Goal: Task Accomplishment & Management: Manage account settings

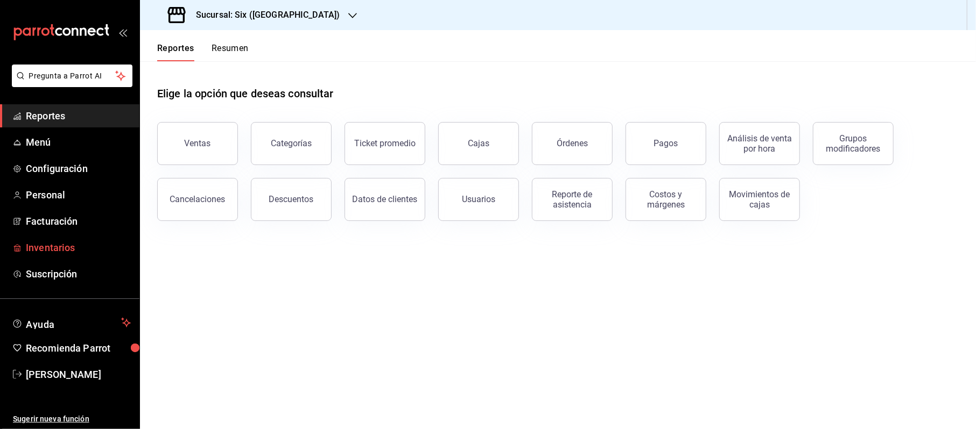
click at [58, 242] on span "Inventarios" at bounding box center [78, 248] width 105 height 15
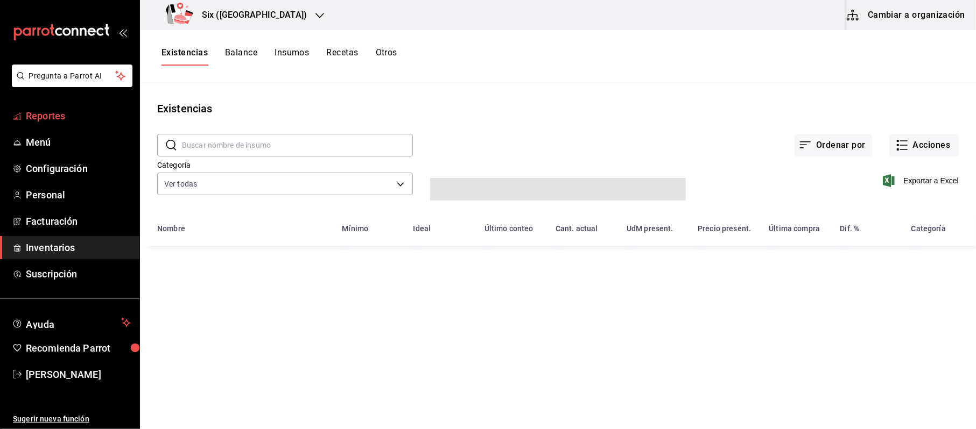
click at [39, 110] on span "Reportes" at bounding box center [78, 116] width 105 height 15
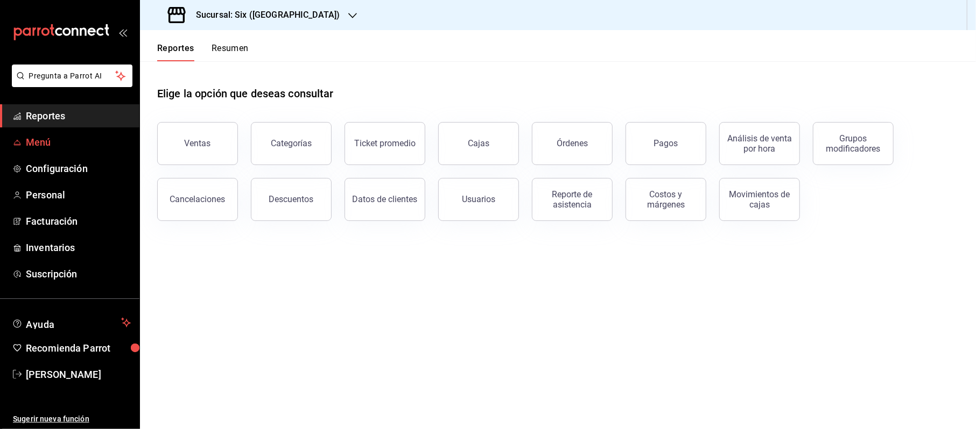
click at [57, 135] on span "Menú" at bounding box center [78, 142] width 105 height 15
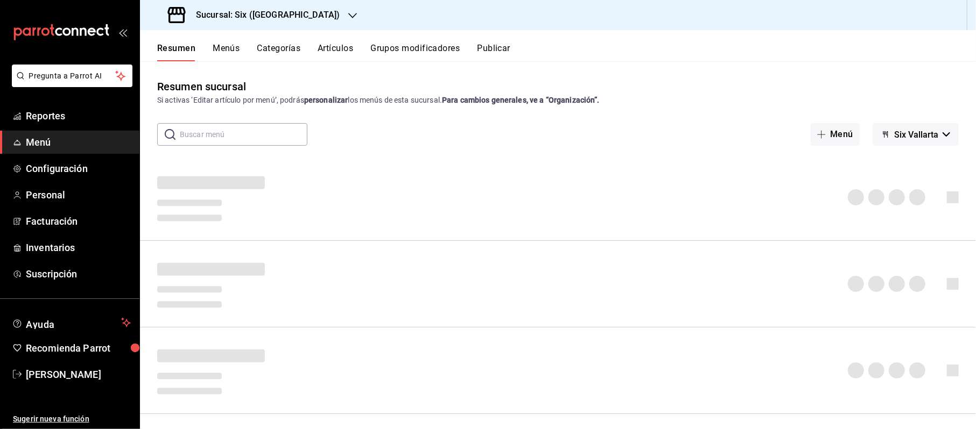
click at [330, 53] on button "Artículos" at bounding box center [336, 52] width 36 height 18
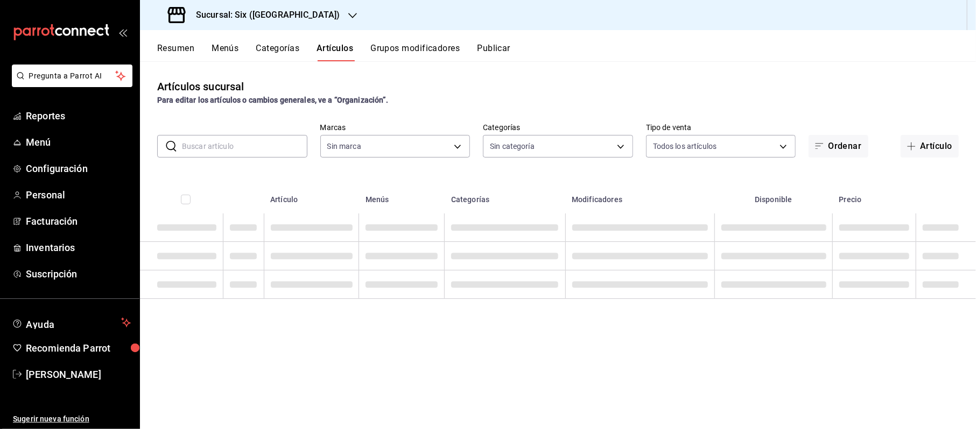
type input "baeb6903-3627-474c-9165-d6779e3b1e87"
click at [220, 134] on div "​ ​ Marcas Todas las marcas, Sin marca baeb6903-3627-474c-9165-d6779e3b1e87 Cat…" at bounding box center [558, 140] width 836 height 34
type input "c05482f9-8490-4ce3-8a7f-8f346c2e2248,801e59a6-159f-4d2e-afd8-dde2c78fb18a,60b95…"
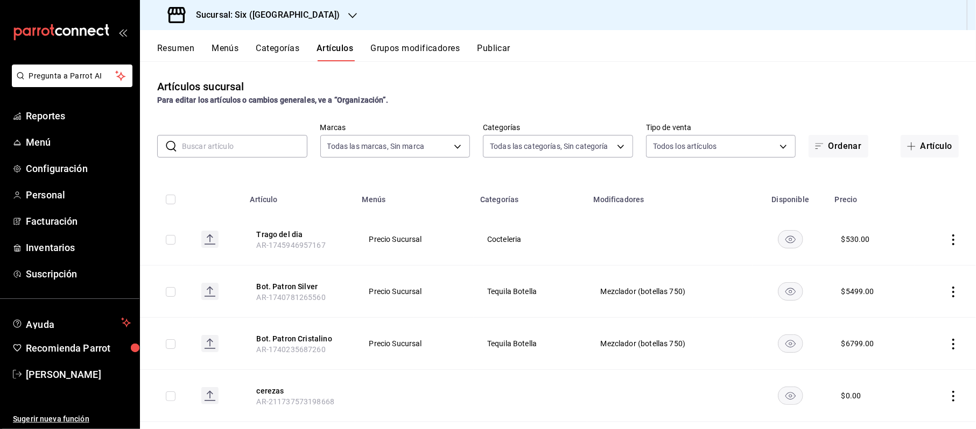
click at [220, 144] on input "text" at bounding box center [244, 147] width 125 height 22
click at [496, 238] on span "Cocteleria" at bounding box center [530, 240] width 87 height 8
click at [271, 226] on th "Trago del dia AR-1745946957167" at bounding box center [299, 240] width 112 height 52
click at [284, 231] on button "Trago del dia" at bounding box center [299, 234] width 86 height 11
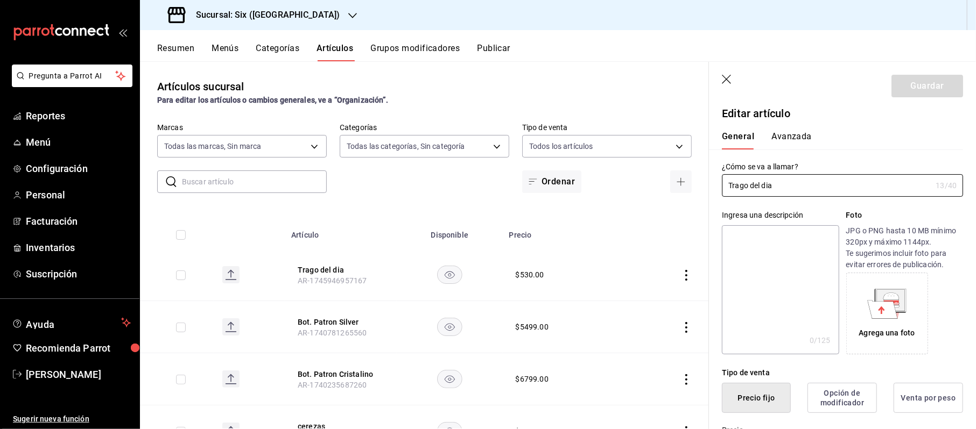
type input "$530.00"
radio input "false"
radio input "true"
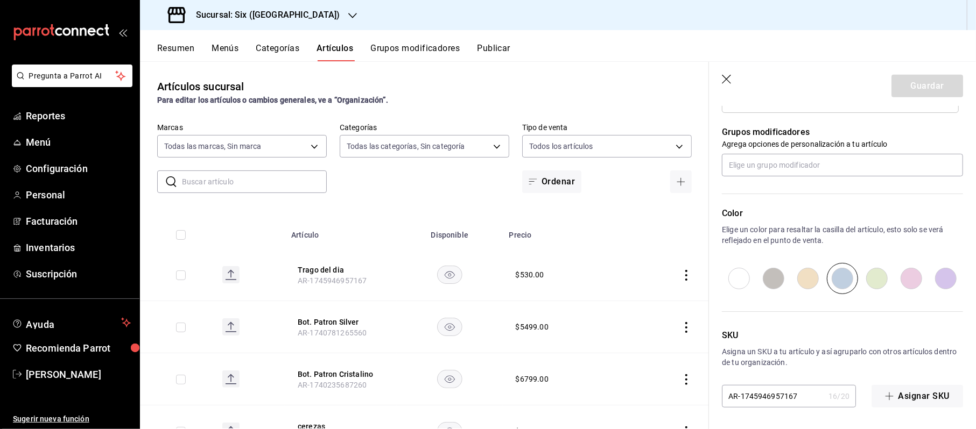
scroll to position [108, 0]
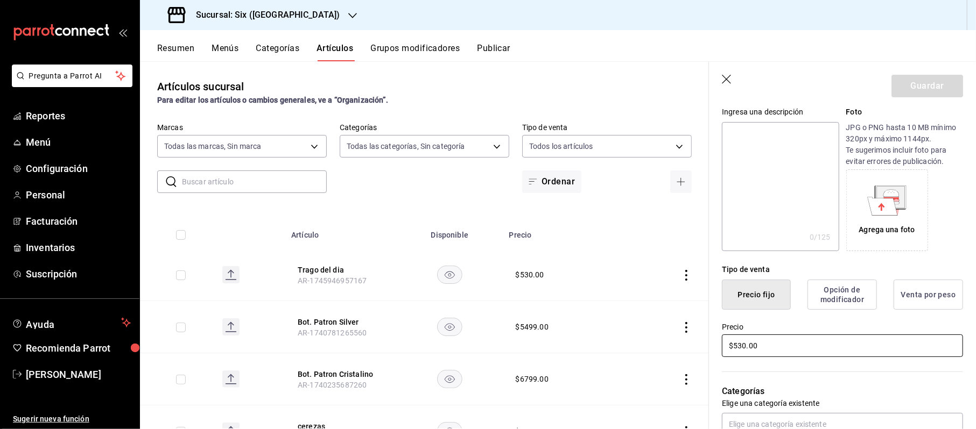
drag, startPoint x: 775, startPoint y: 346, endPoint x: 689, endPoint y: 366, distance: 88.0
click at [689, 366] on main "Artículos sucursal Para editar los artículos o cambios generales, ve a “Organiz…" at bounding box center [558, 245] width 836 height 368
type input "$8.00"
type input "$385.00"
click at [924, 74] on header "Guardar" at bounding box center [842, 84] width 267 height 44
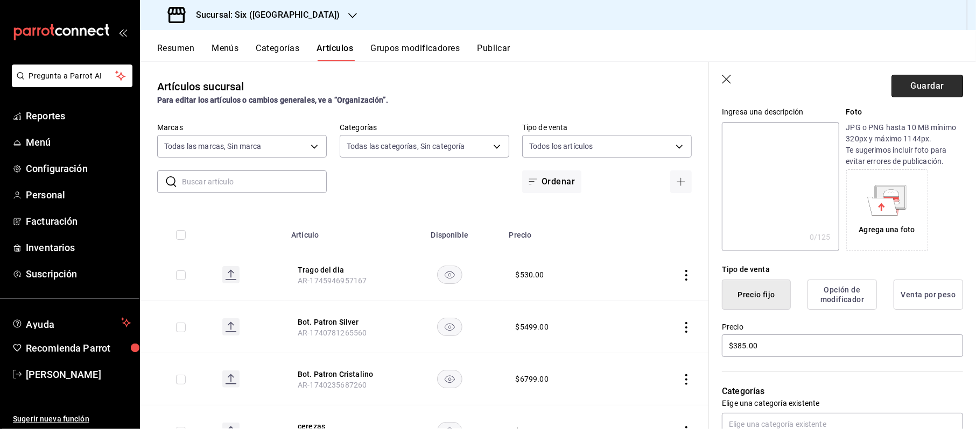
click at [916, 93] on button "Guardar" at bounding box center [927, 86] width 72 height 23
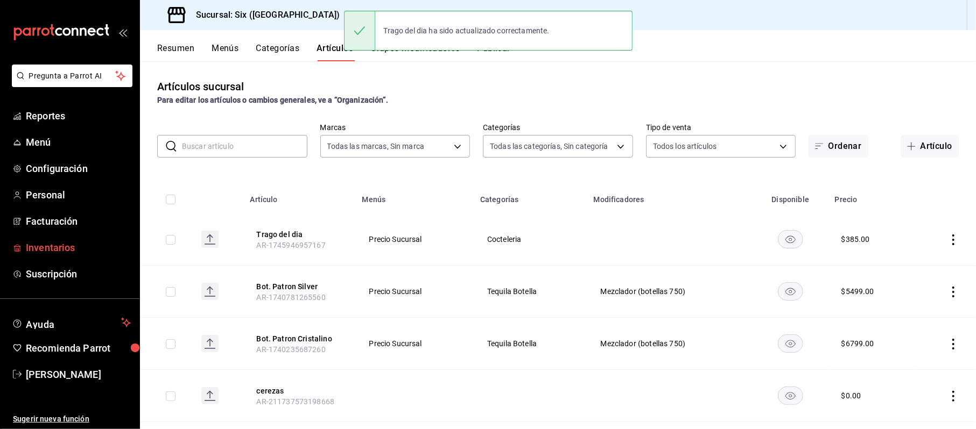
click at [33, 252] on span "Inventarios" at bounding box center [78, 248] width 105 height 15
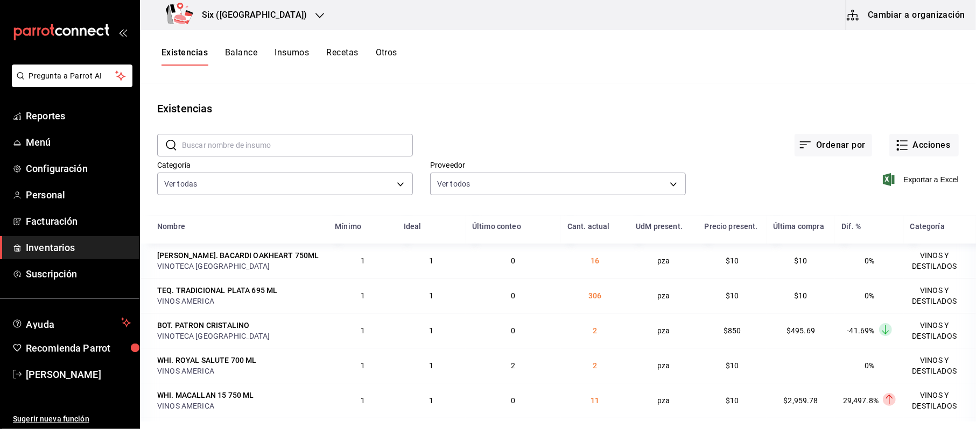
click at [929, 15] on button "Cambiar a organización" at bounding box center [906, 15] width 121 height 30
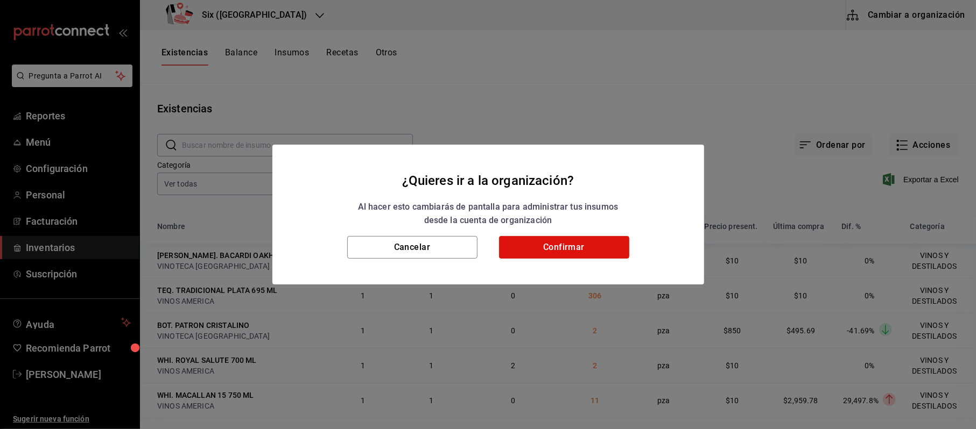
drag, startPoint x: 590, startPoint y: 243, endPoint x: 494, endPoint y: 162, distance: 126.0
click at [590, 243] on button "Confirmar" at bounding box center [564, 247] width 130 height 23
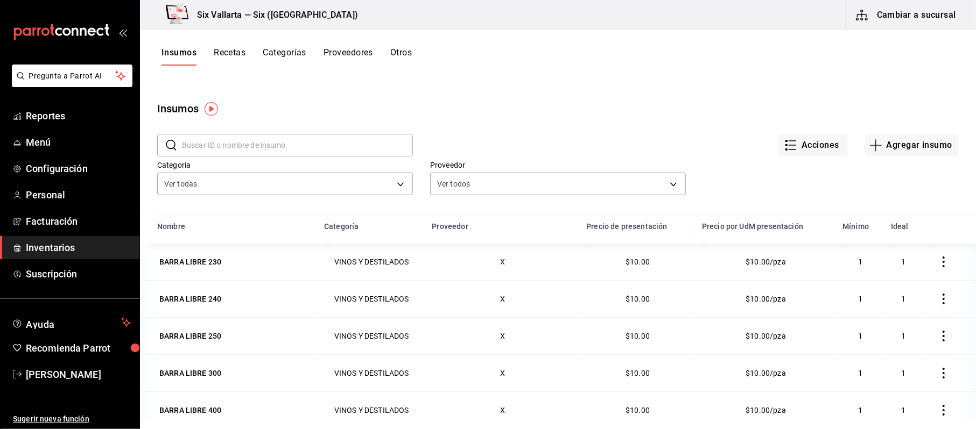
scroll to position [72, 0]
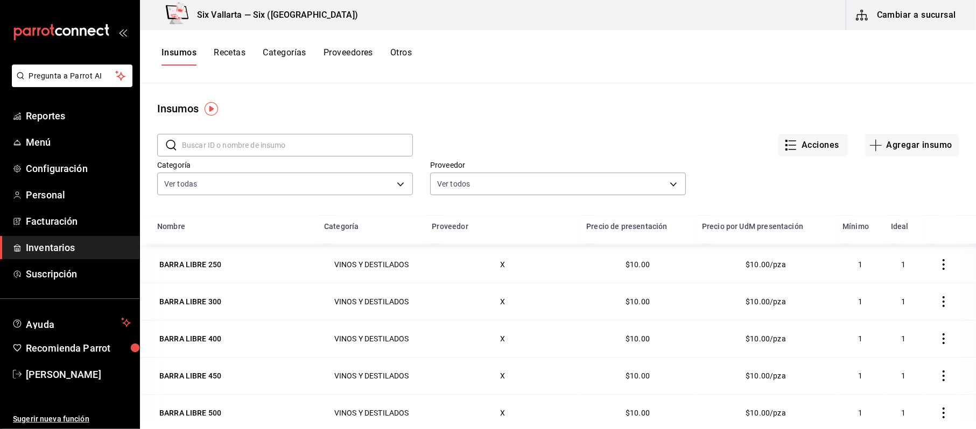
click at [205, 147] on input "text" at bounding box center [297, 146] width 231 height 22
type input "trag"
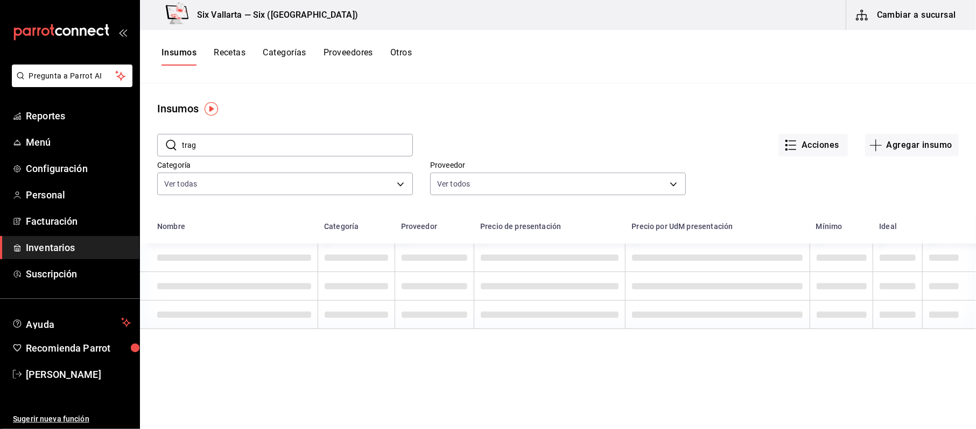
scroll to position [0, 0]
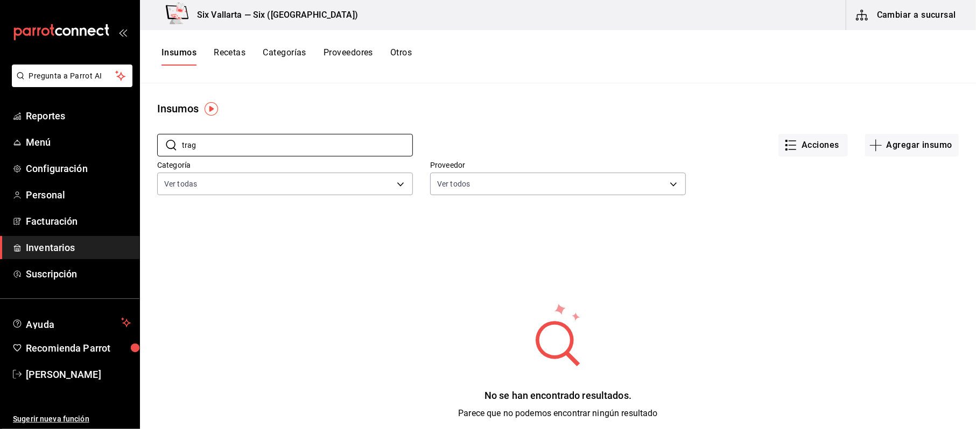
click at [216, 45] on div "Insumos Recetas Categorías Proveedores Otros" at bounding box center [558, 56] width 836 height 53
click at [223, 48] on button "Recetas" at bounding box center [230, 56] width 32 height 18
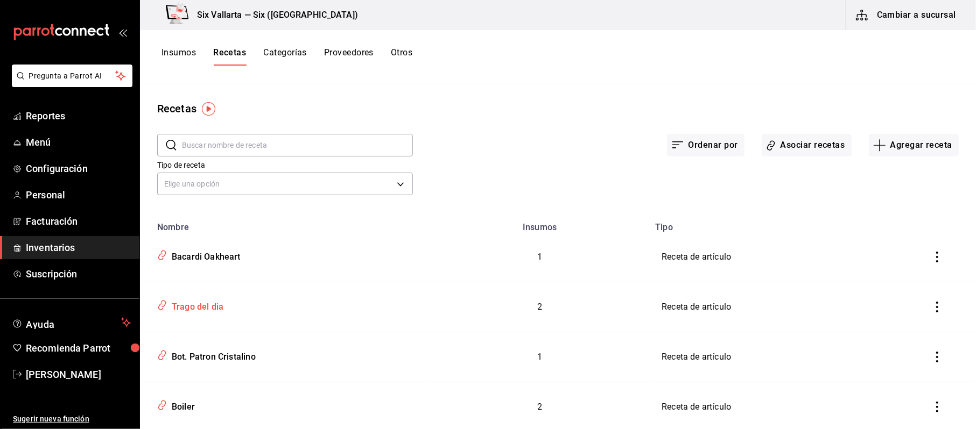
click at [207, 310] on div "Trago del dia" at bounding box center [195, 305] width 56 height 17
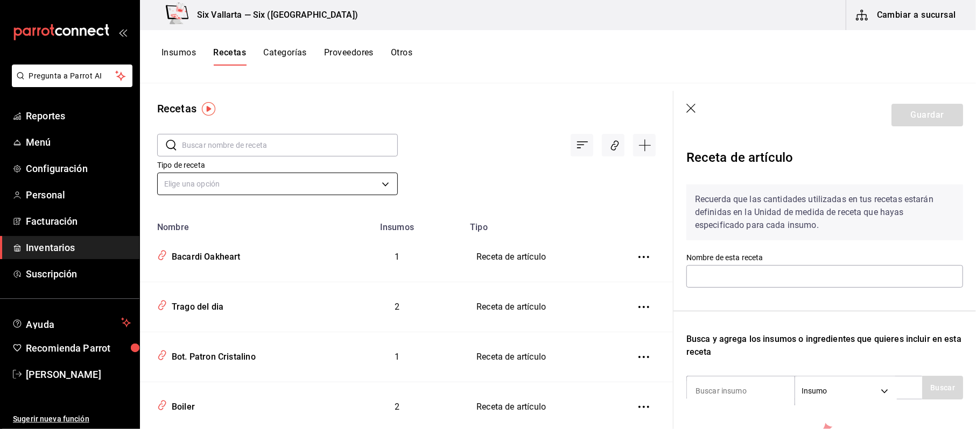
type input "Trago del dia"
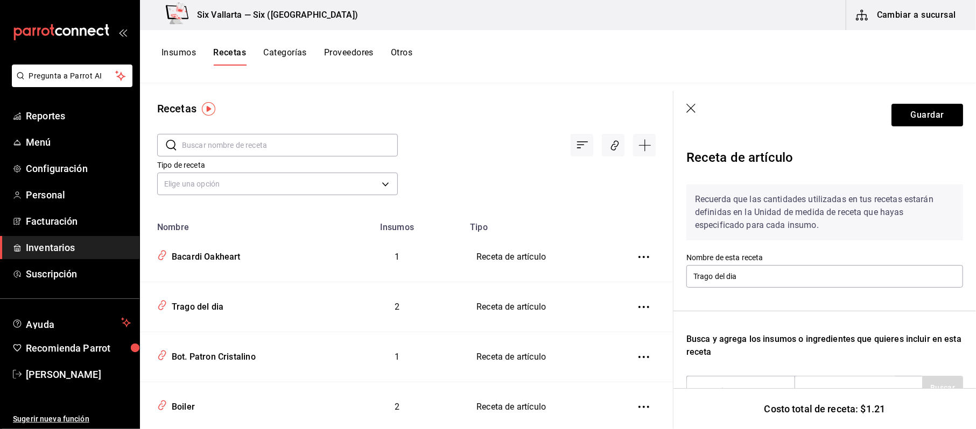
scroll to position [188, 0]
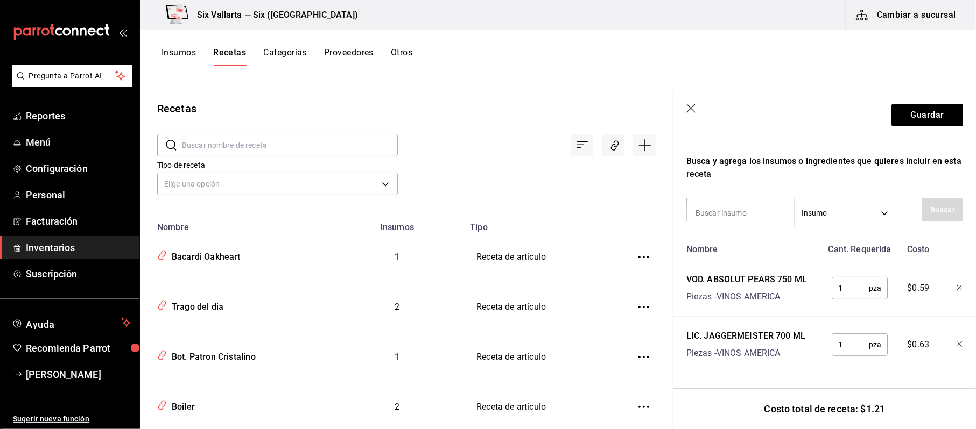
click at [944, 270] on div at bounding box center [952, 286] width 24 height 34
click at [956, 285] on icon "button" at bounding box center [959, 288] width 6 height 6
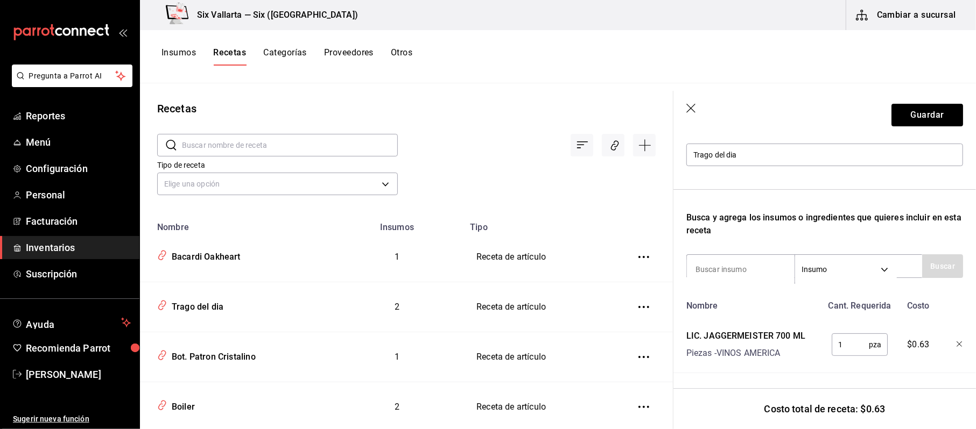
click at [956, 342] on icon "button" at bounding box center [959, 345] width 6 height 6
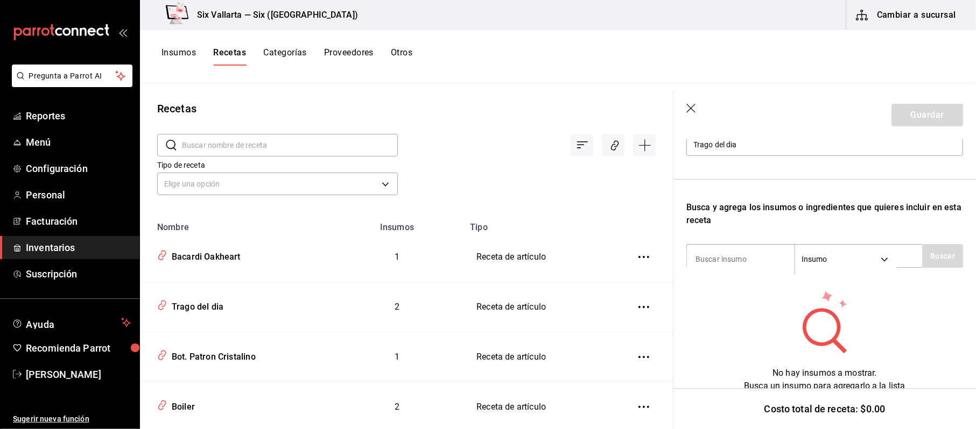
click at [745, 278] on div "Recuerda que las cantidades utilizadas en tus recetas estarán definidas en la U…" at bounding box center [824, 218] width 277 height 349
click at [733, 265] on input at bounding box center [741, 259] width 108 height 23
type input "smir"
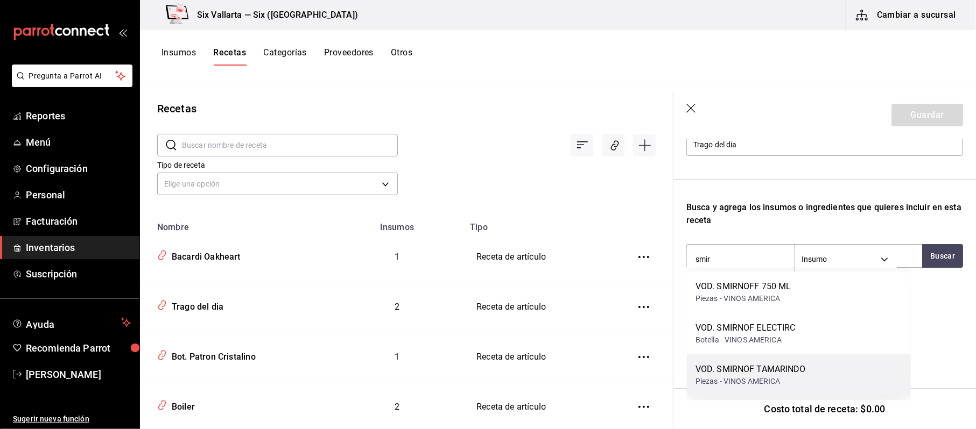
drag, startPoint x: 754, startPoint y: 378, endPoint x: 792, endPoint y: 365, distance: 40.3
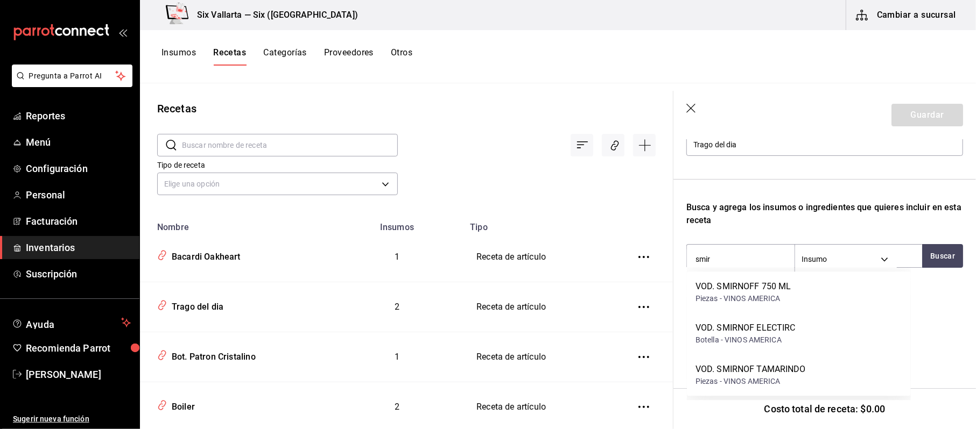
click at [755, 377] on div "Piezas - VINOS AMERICA" at bounding box center [750, 381] width 110 height 11
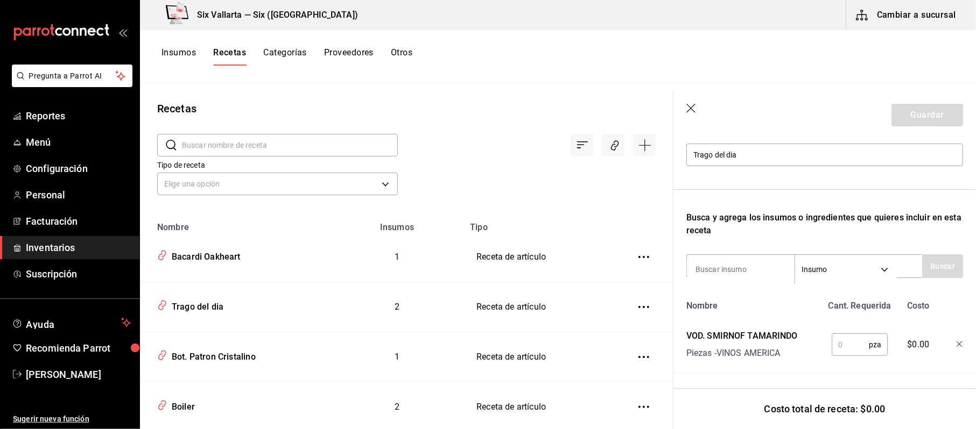
click at [840, 326] on div "pza ​" at bounding box center [857, 343] width 71 height 34
click at [840, 334] on input "text" at bounding box center [850, 345] width 37 height 22
type input "1"
click at [761, 258] on input at bounding box center [741, 269] width 108 height 23
type input "quin"
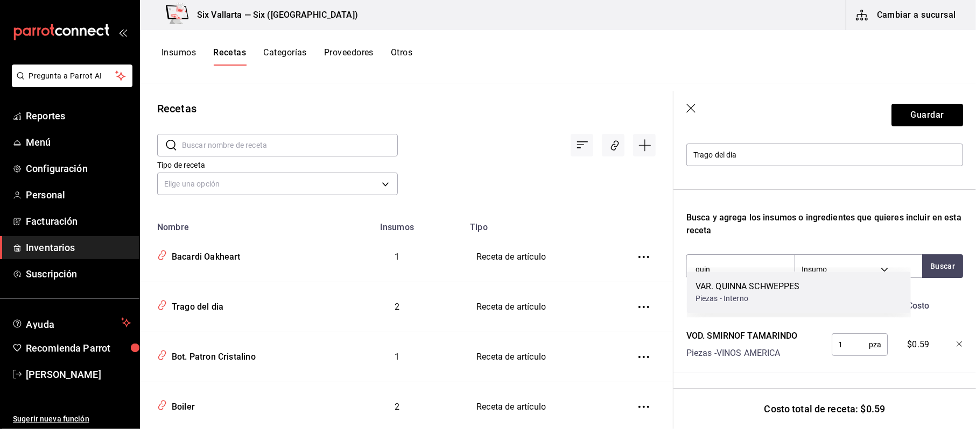
click at [780, 292] on div "VAR. QUINNA SCHWEPPES" at bounding box center [747, 286] width 104 height 13
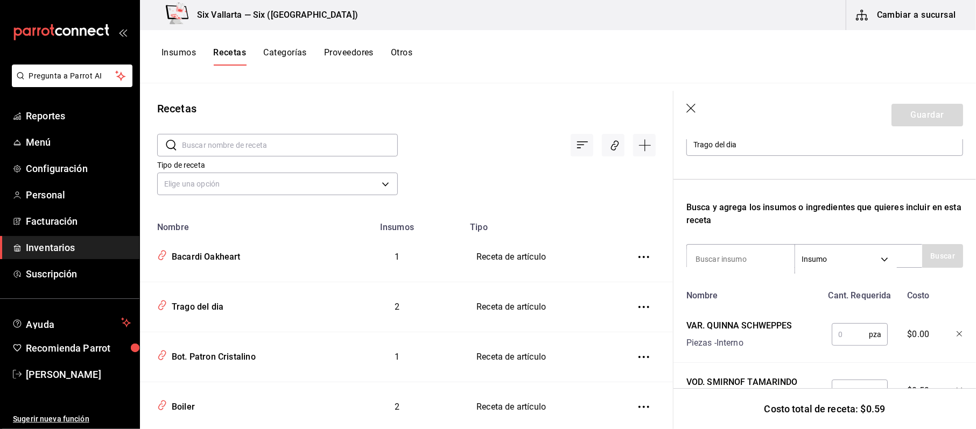
drag, startPoint x: 853, startPoint y: 343, endPoint x: 853, endPoint y: 335, distance: 8.1
click at [853, 342] on input "text" at bounding box center [850, 335] width 37 height 22
type input "1"
type input "0.5"
click at [793, 262] on input at bounding box center [741, 259] width 108 height 23
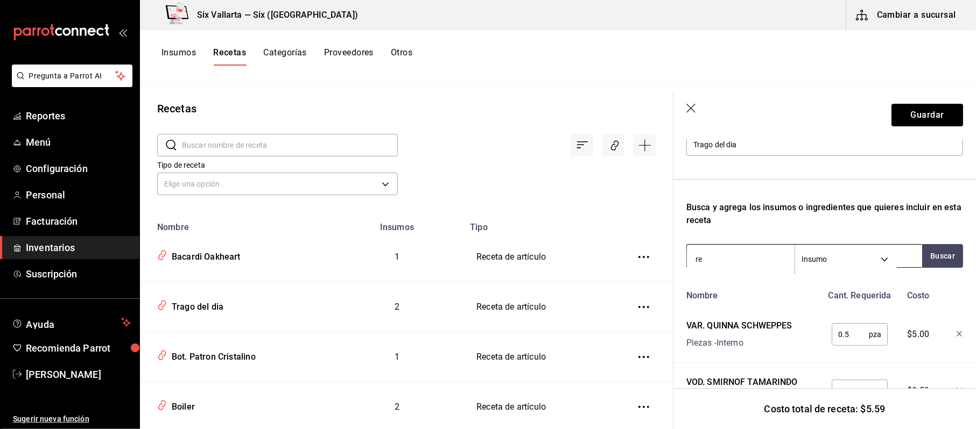
type input "ref"
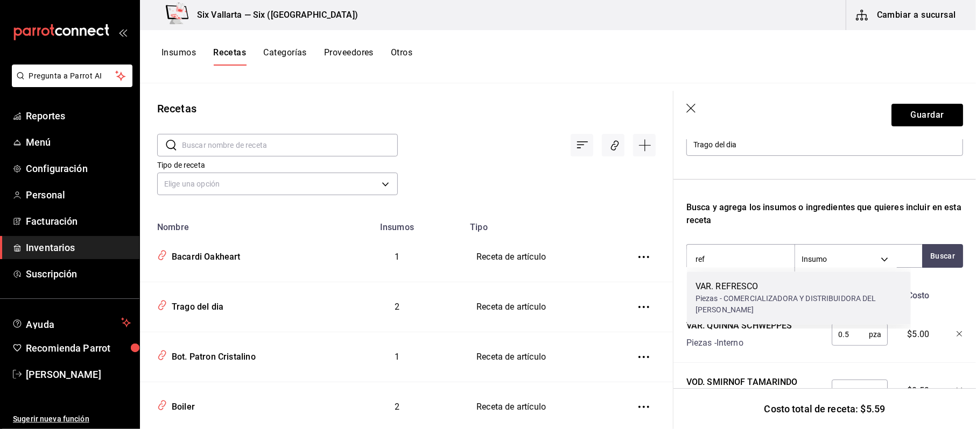
click at [758, 286] on div "VAR. REFRESCO" at bounding box center [798, 286] width 207 height 13
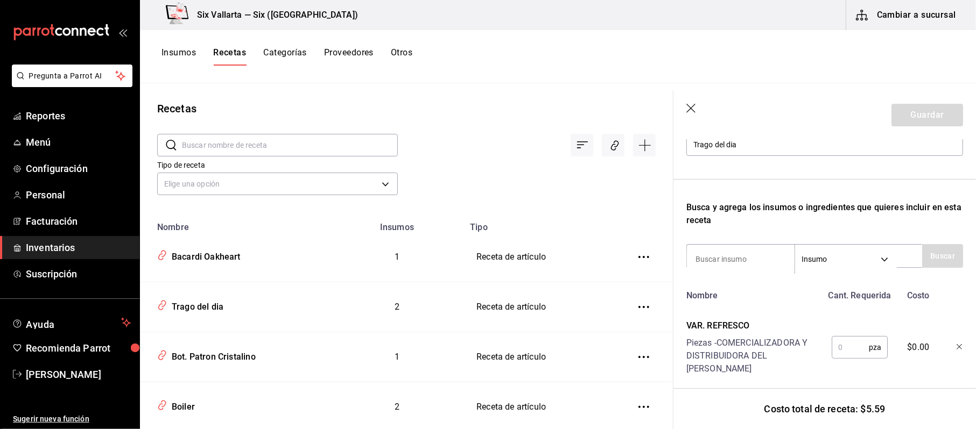
click at [853, 336] on div "pza ​" at bounding box center [860, 347] width 56 height 23
type input "5"
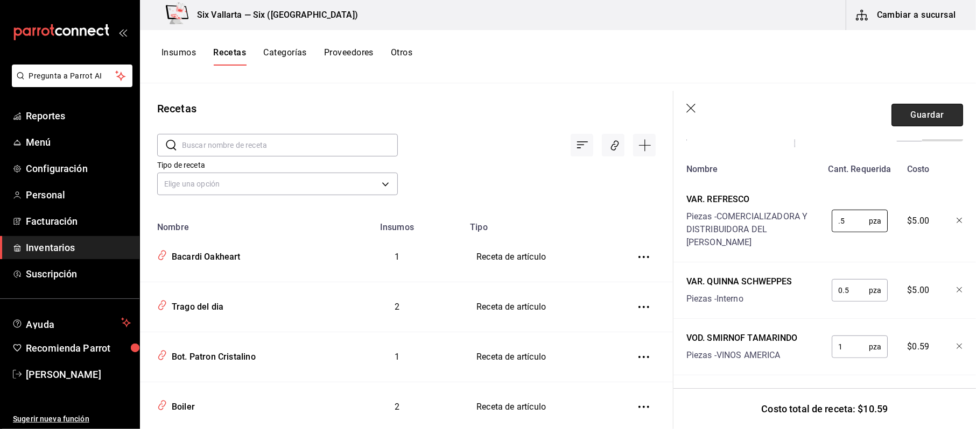
type input "0.5"
click at [912, 111] on button "Guardar" at bounding box center [927, 115] width 72 height 23
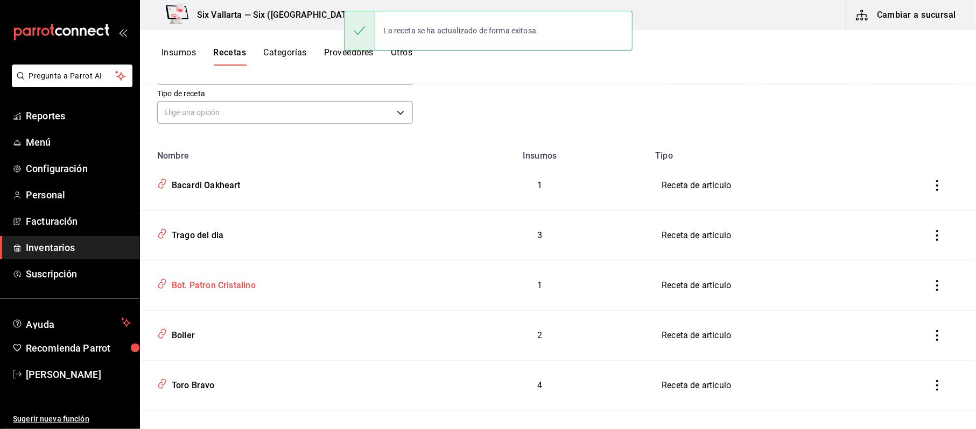
scroll to position [143, 0]
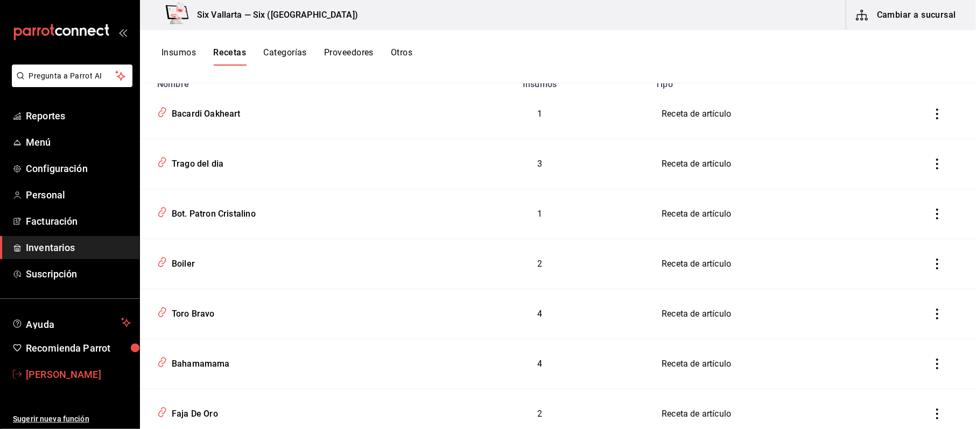
click at [65, 384] on link "Cinthia Sarahí Gonzalez" at bounding box center [69, 374] width 139 height 23
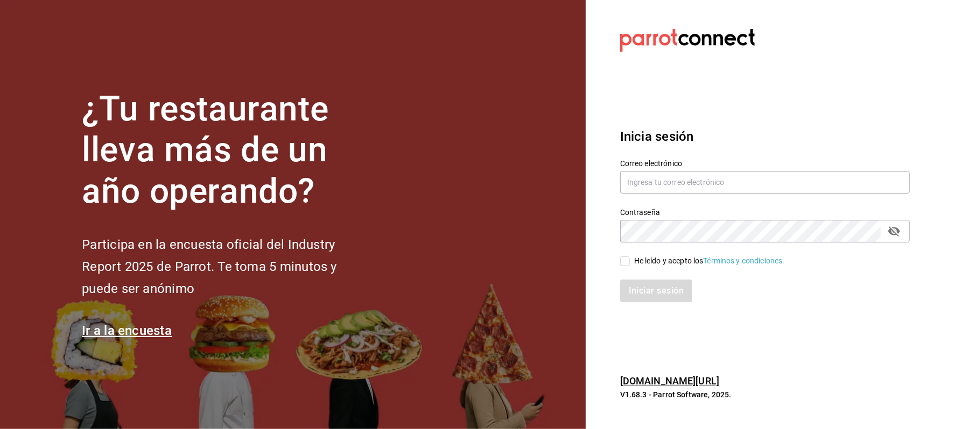
click at [663, 198] on div "Contraseña Contraseña" at bounding box center [758, 218] width 302 height 47
click at [668, 187] on input "text" at bounding box center [765, 182] width 290 height 23
type input "cinthiasgs15@gmail.com"
click at [658, 258] on div "He leído y acepto los Términos y condiciones." at bounding box center [709, 261] width 151 height 11
click at [630, 258] on input "He leído y acepto los Términos y condiciones." at bounding box center [625, 262] width 10 height 10
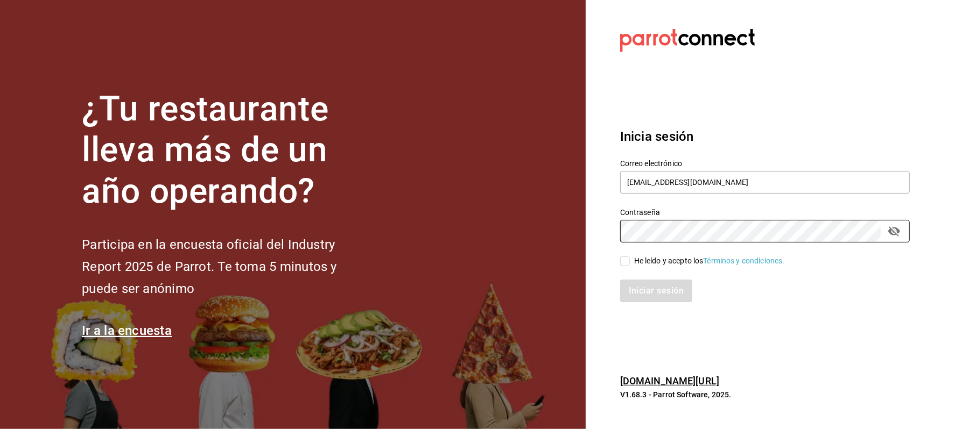
checkbox input "true"
click at [651, 298] on button "Iniciar sesión" at bounding box center [656, 291] width 73 height 23
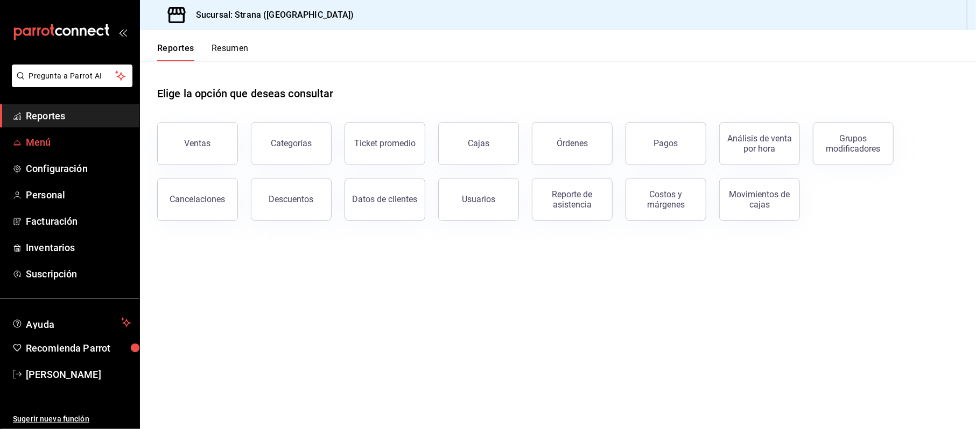
click at [15, 136] on span "mailbox folders" at bounding box center [17, 142] width 9 height 13
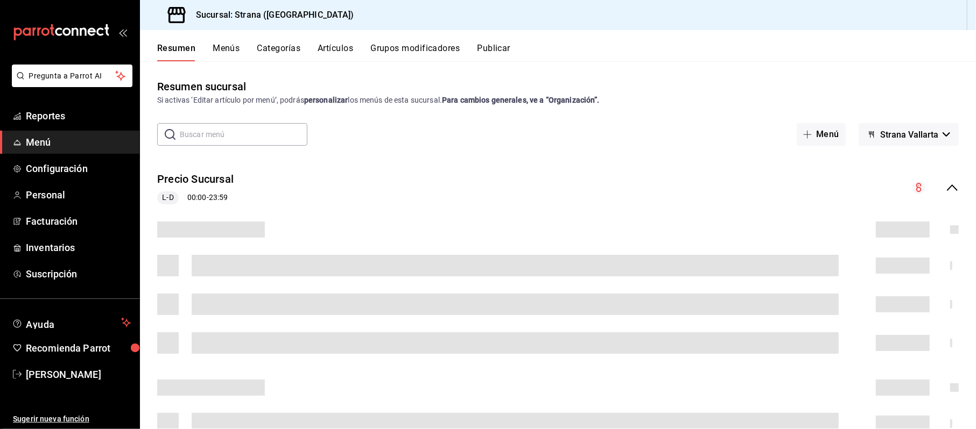
click at [355, 53] on div "Resumen Menús Categorías Artículos Grupos modificadores Publicar" at bounding box center [566, 52] width 819 height 18
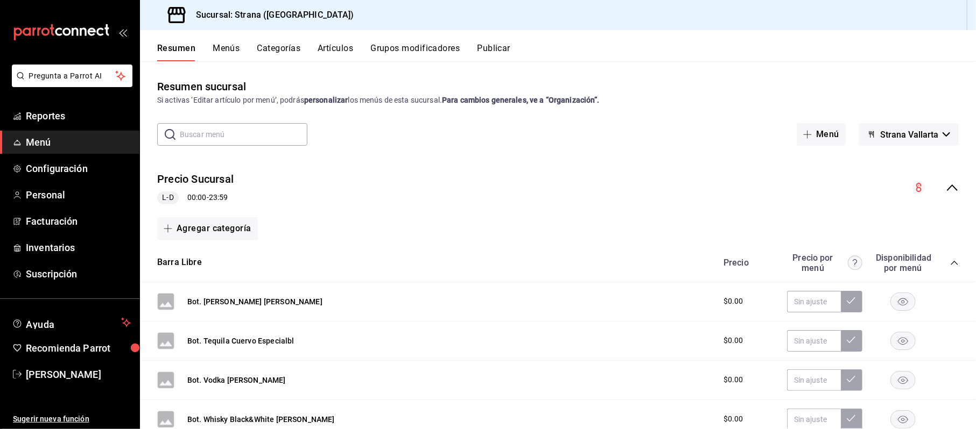
click at [332, 50] on button "Artículos" at bounding box center [336, 52] width 36 height 18
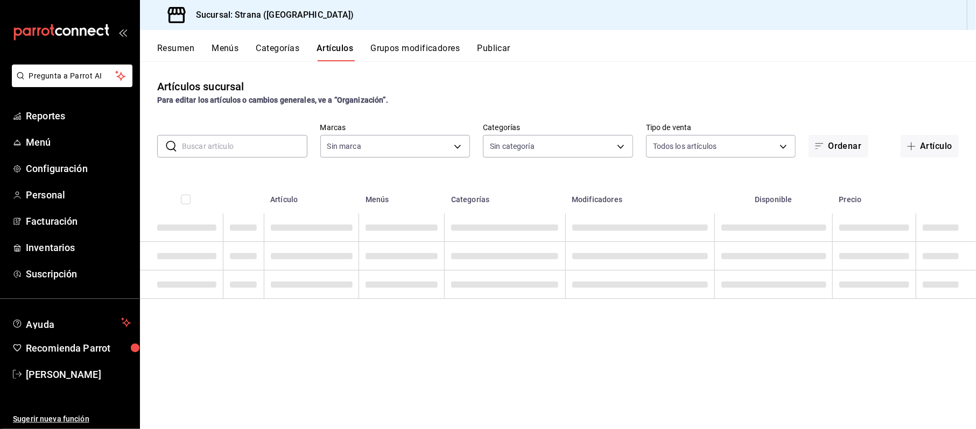
type input "4106bc60-c81d-48da-9404-f1319fbcfb4f,f77b866f-996c-4b01-97e1-e59c7d7a0a4a"
type input "b4318c79-cd7f-451b-8559-401d011d0110,aa2b32eb-16a2-466f-9024-6e4341b6453f,789ed…"
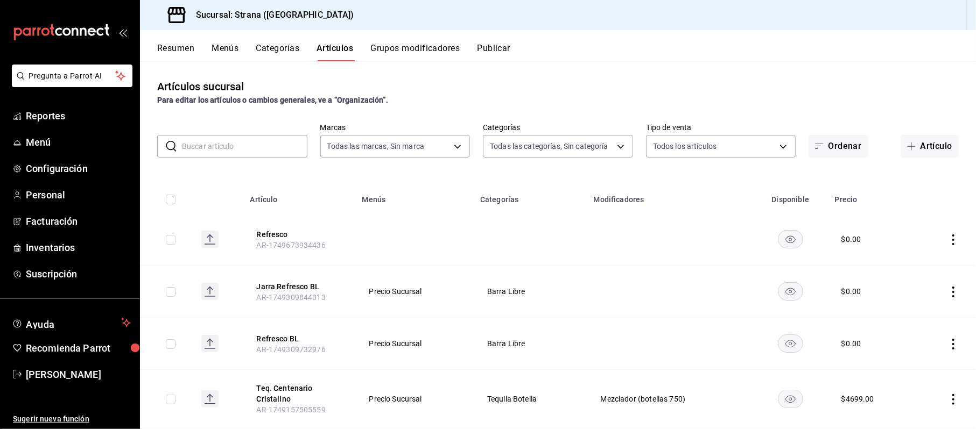
click at [216, 156] on input "text" at bounding box center [244, 147] width 125 height 22
click at [511, 253] on td at bounding box center [531, 240] width 114 height 52
click at [222, 136] on input "text" at bounding box center [244, 147] width 125 height 22
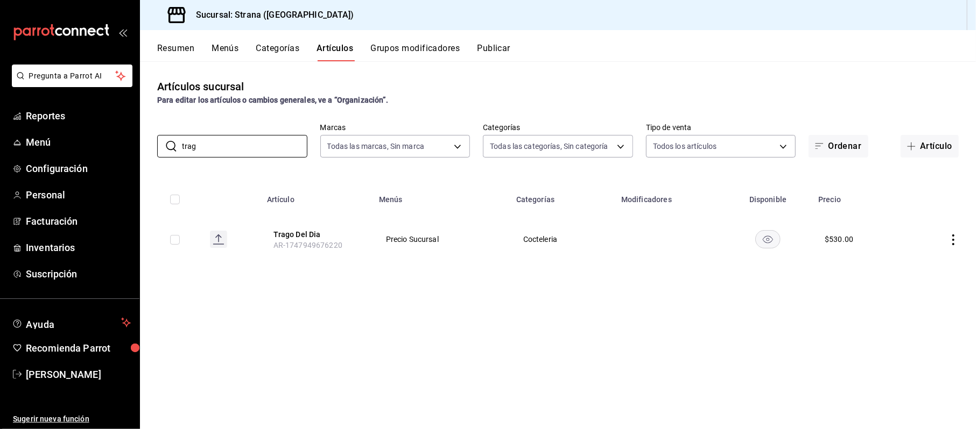
type input "trag"
click at [466, 183] on th "Menús" at bounding box center [440, 196] width 137 height 34
click at [285, 235] on button "Trago Del Dia" at bounding box center [316, 234] width 86 height 11
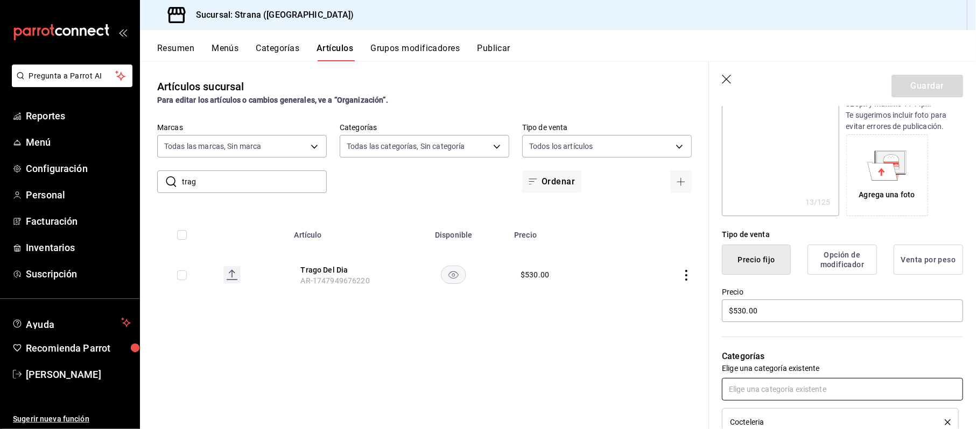
scroll to position [215, 0]
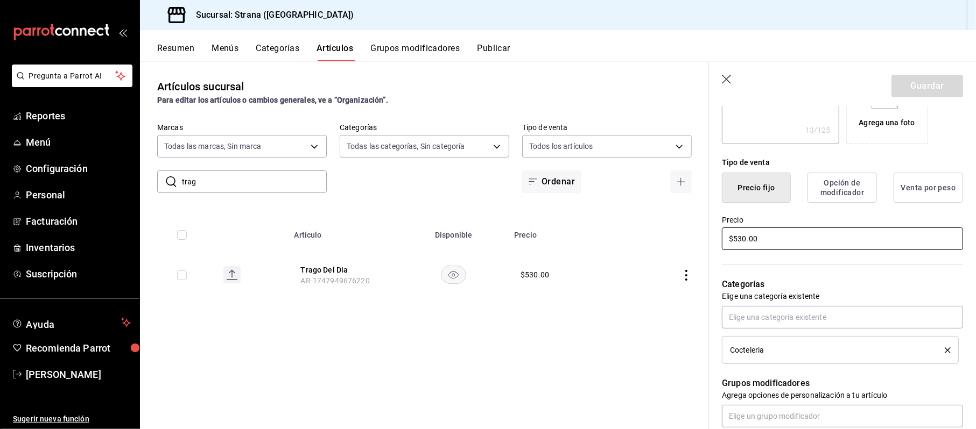
drag, startPoint x: 763, startPoint y: 235, endPoint x: 569, endPoint y: 235, distance: 194.3
click at [569, 235] on main "Artículos sucursal Para editar los artículos o cambios generales, ve a “Organiz…" at bounding box center [558, 245] width 836 height 368
type textarea "x"
type input "$3.00"
type textarea "x"
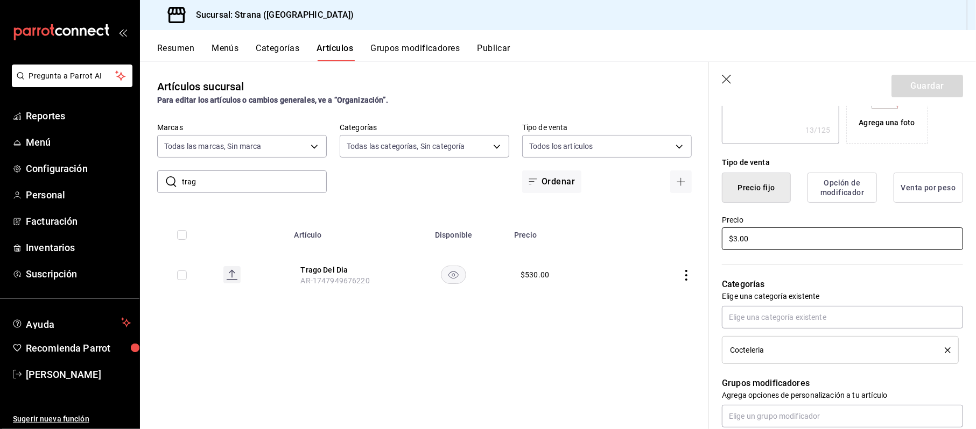
type input "$38.00"
type textarea "x"
type input "$385.00"
click at [925, 78] on button "Guardar" at bounding box center [927, 86] width 72 height 23
type textarea "x"
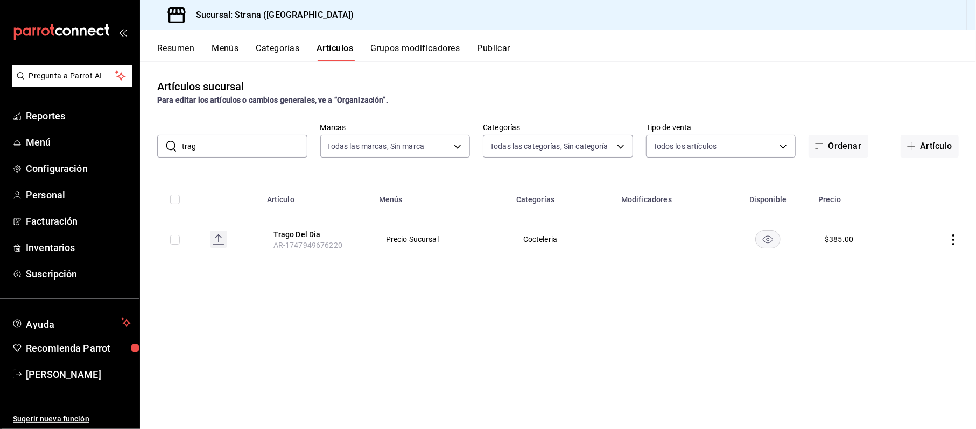
click at [210, 156] on input "trag" at bounding box center [244, 147] width 125 height 22
drag, startPoint x: 210, startPoint y: 151, endPoint x: 104, endPoint y: 160, distance: 105.9
click at [104, 160] on div "Pregunta a Parrot AI Reportes Menú Configuración Personal Facturación Inventari…" at bounding box center [488, 214] width 976 height 429
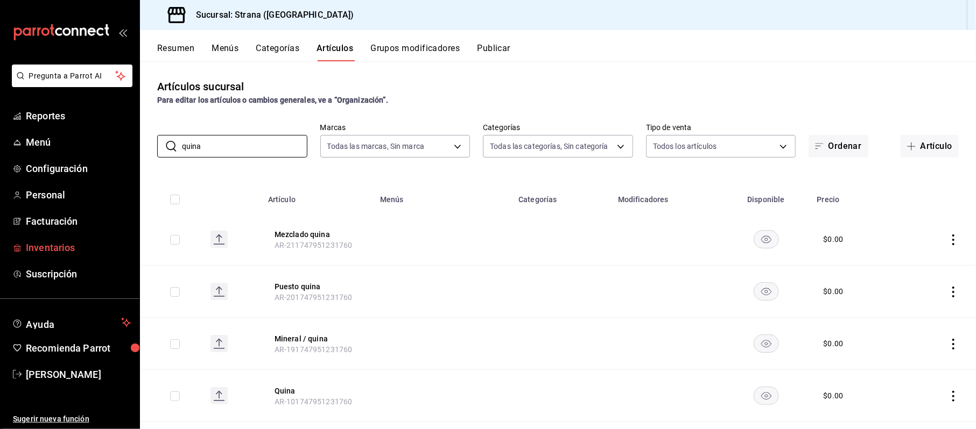
type input "quina"
click at [38, 249] on span "Inventarios" at bounding box center [78, 248] width 105 height 15
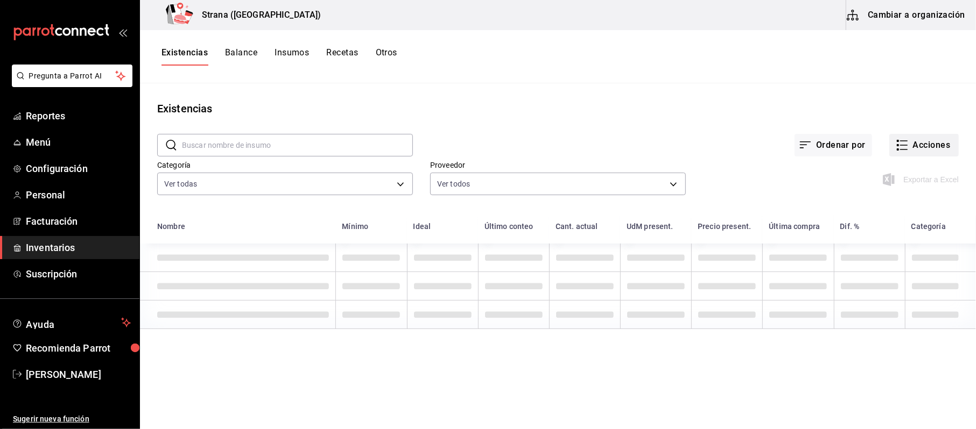
click at [918, 143] on button "Acciones" at bounding box center [923, 145] width 69 height 23
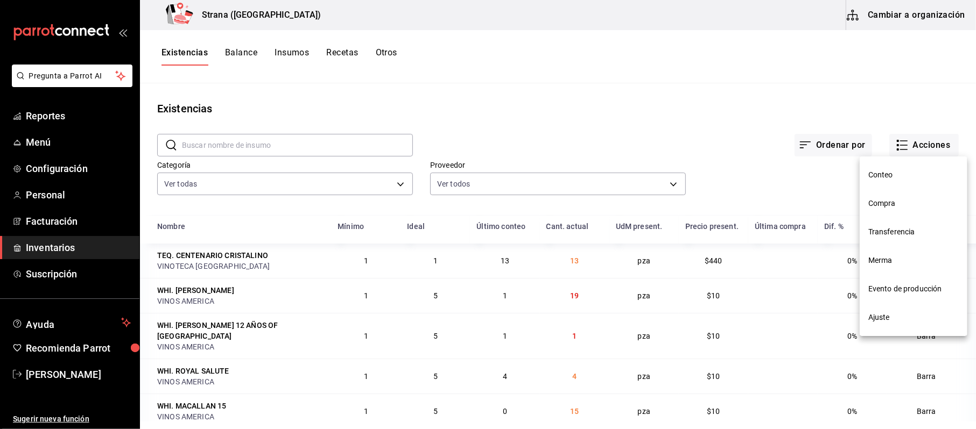
click at [343, 46] on div at bounding box center [488, 214] width 976 height 429
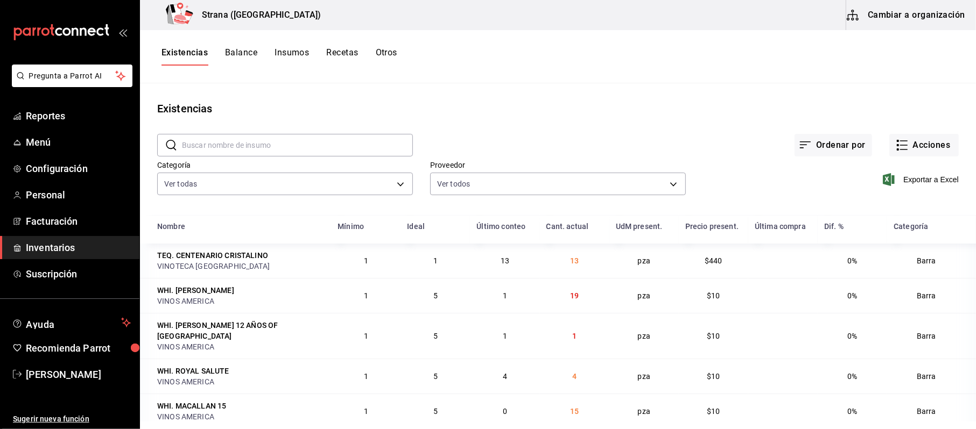
click at [348, 54] on div "Conteo Compra Transferencia Merma Evento de producción Ajuste" at bounding box center [488, 214] width 976 height 429
click at [342, 59] on button "Recetas" at bounding box center [342, 56] width 32 height 18
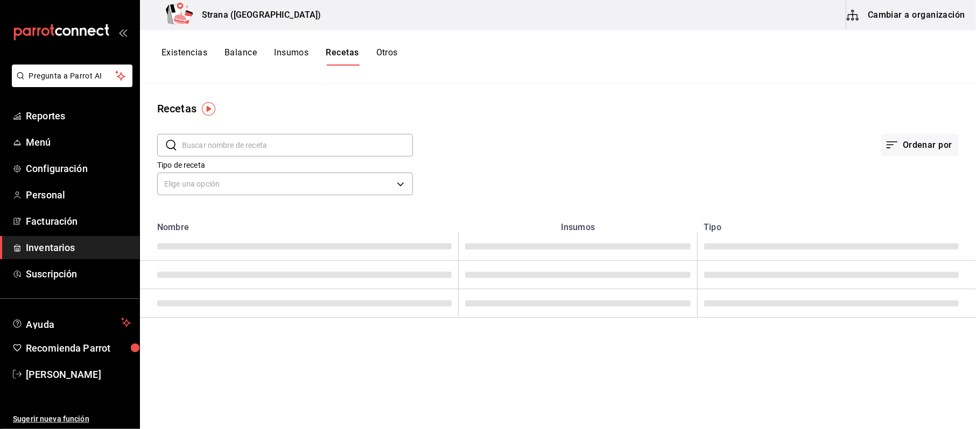
click at [969, 14] on div "Strana (Vallarta) Cambiar a organización" at bounding box center [558, 15] width 836 height 30
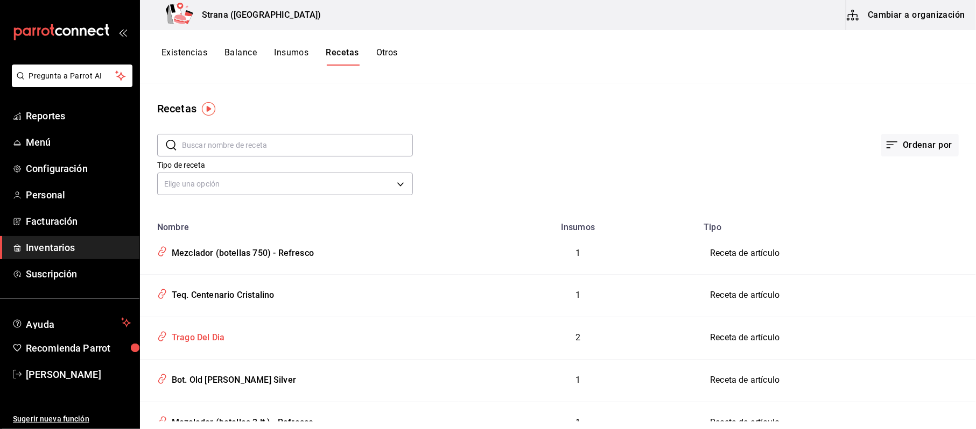
click at [205, 327] on div "Trago Del Dia" at bounding box center [299, 336] width 293 height 20
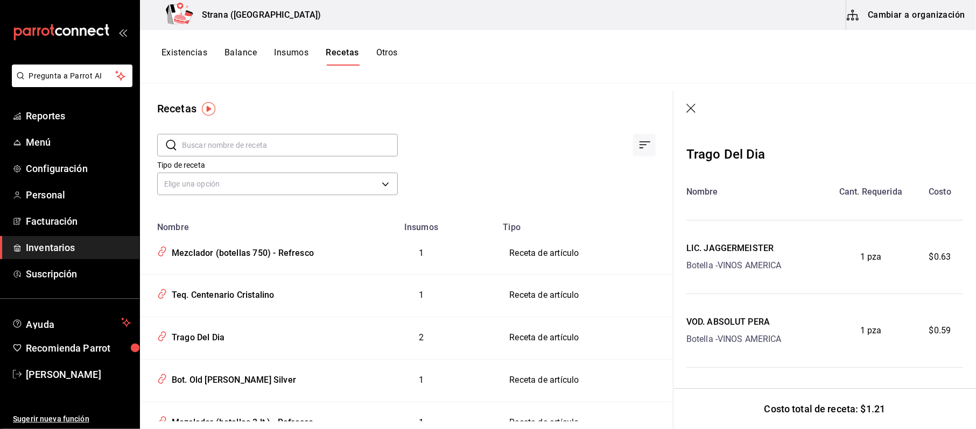
scroll to position [3, 0]
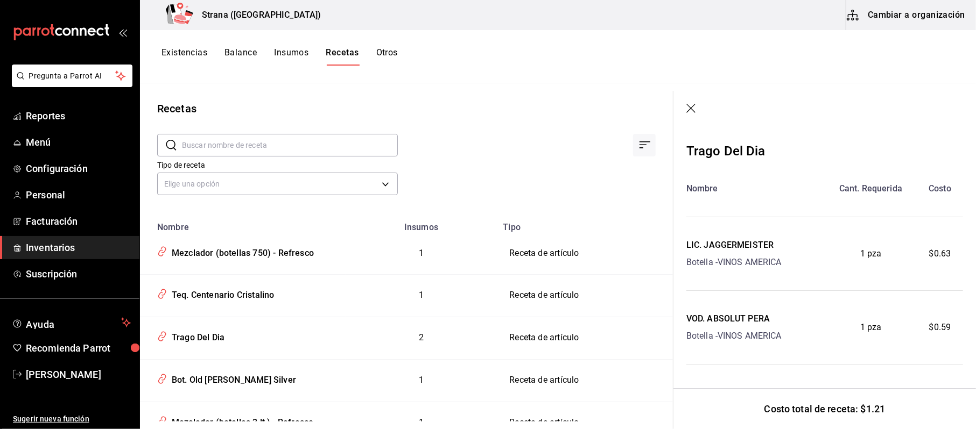
drag, startPoint x: 340, startPoint y: 52, endPoint x: 346, endPoint y: 54, distance: 5.8
click at [340, 53] on button "Recetas" at bounding box center [342, 56] width 33 height 18
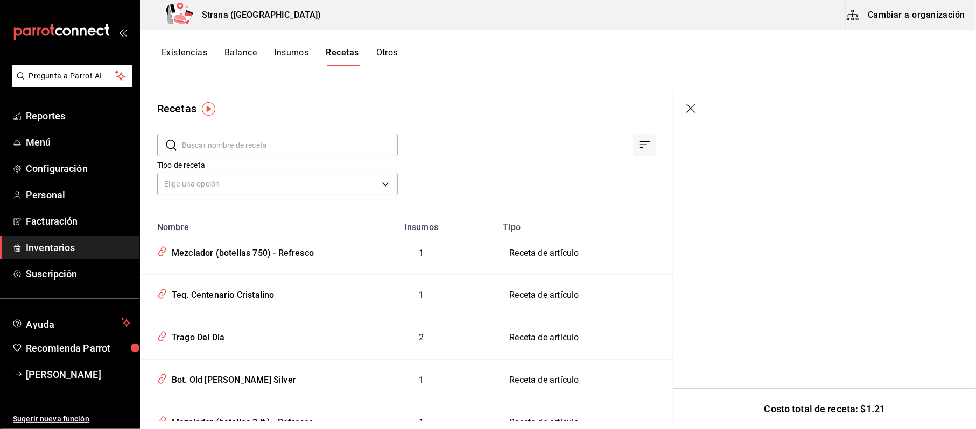
click at [922, 20] on button "Cambiar a organización" at bounding box center [906, 15] width 121 height 30
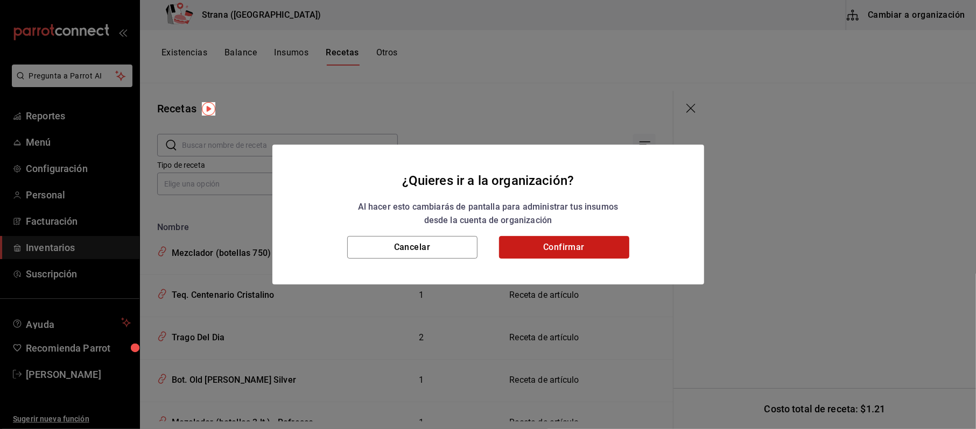
click at [580, 244] on button "Confirmar" at bounding box center [564, 247] width 130 height 23
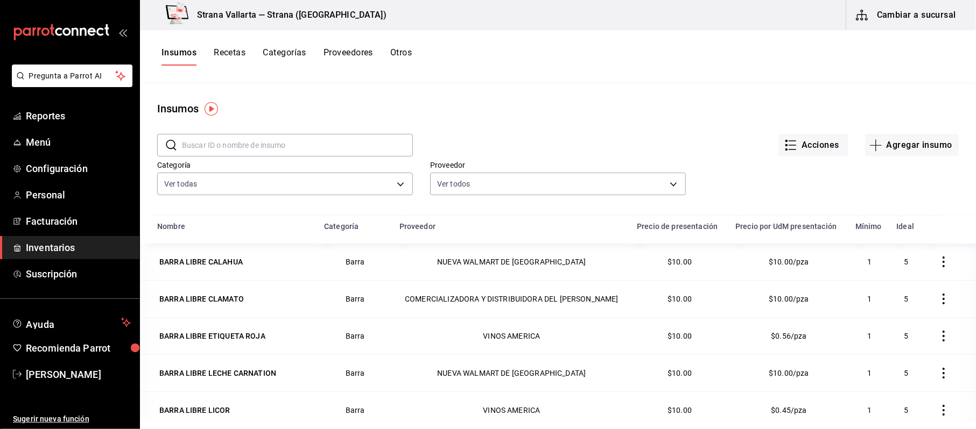
click at [241, 45] on div "Insumos Recetas Categorías Proveedores Otros" at bounding box center [558, 56] width 836 height 53
click at [218, 138] on input "text" at bounding box center [297, 146] width 231 height 22
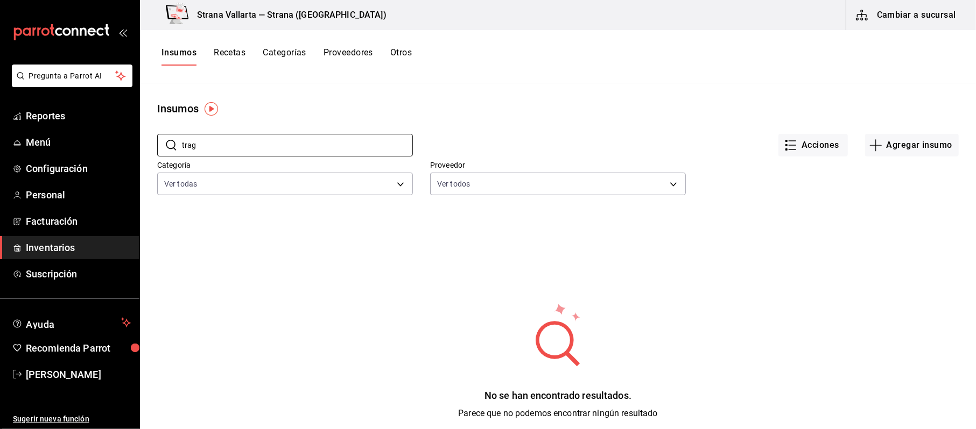
type input "trag"
click at [184, 199] on div "​ trag ​ Acciones Agregar insumo Categoría Ver todas b11263f3-316c-490f-b5ca-42…" at bounding box center [558, 166] width 836 height 99
click at [252, 136] on input "trag" at bounding box center [297, 146] width 231 height 22
click at [239, 55] on button "Recetas" at bounding box center [230, 56] width 32 height 18
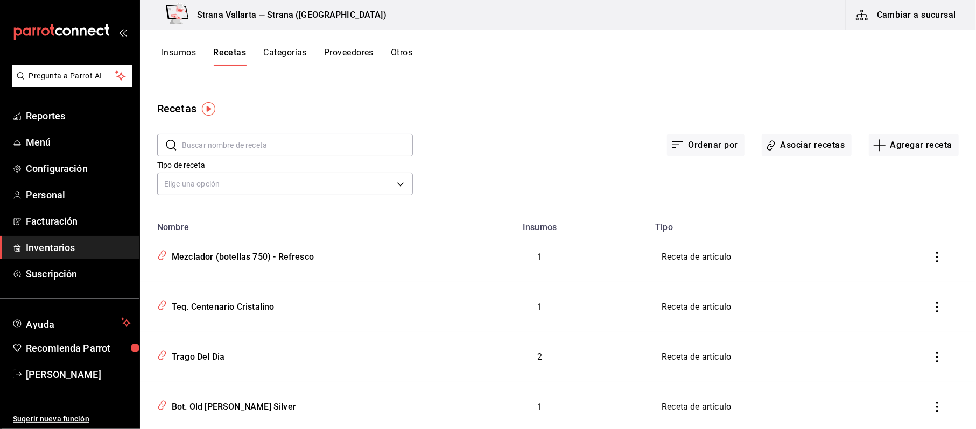
click at [218, 138] on input "text" at bounding box center [297, 146] width 231 height 22
type input "trag"
click at [209, 260] on div "Trago Del Dia" at bounding box center [195, 255] width 57 height 17
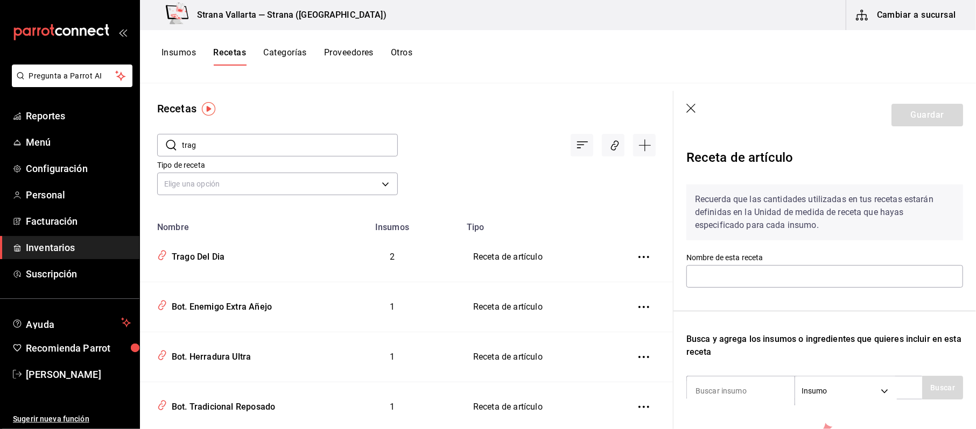
type input "Trago Del Dia"
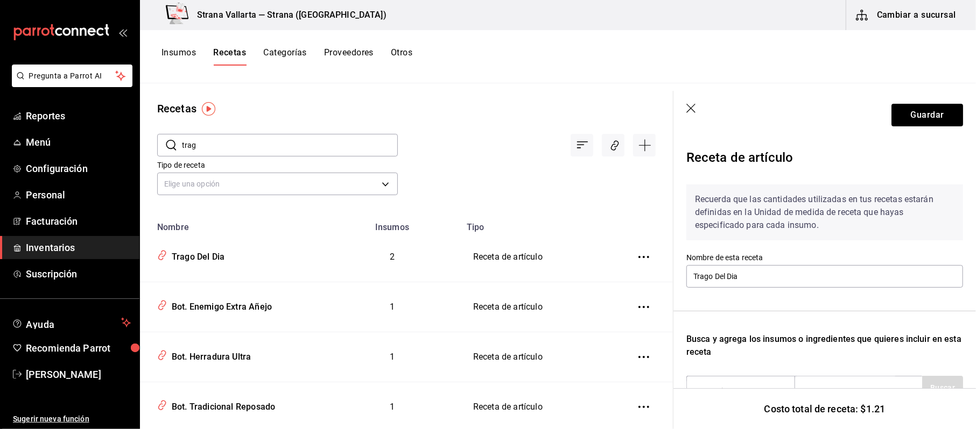
scroll to position [188, 0]
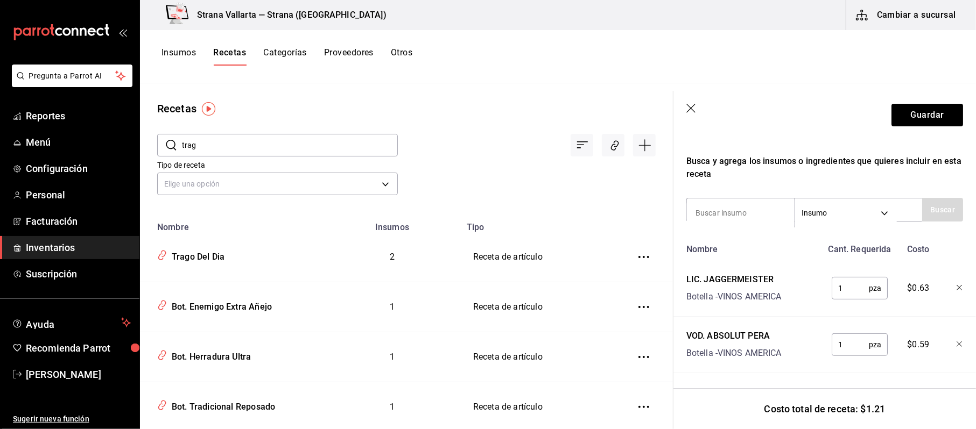
click at [956, 285] on icon "button" at bounding box center [959, 288] width 6 height 6
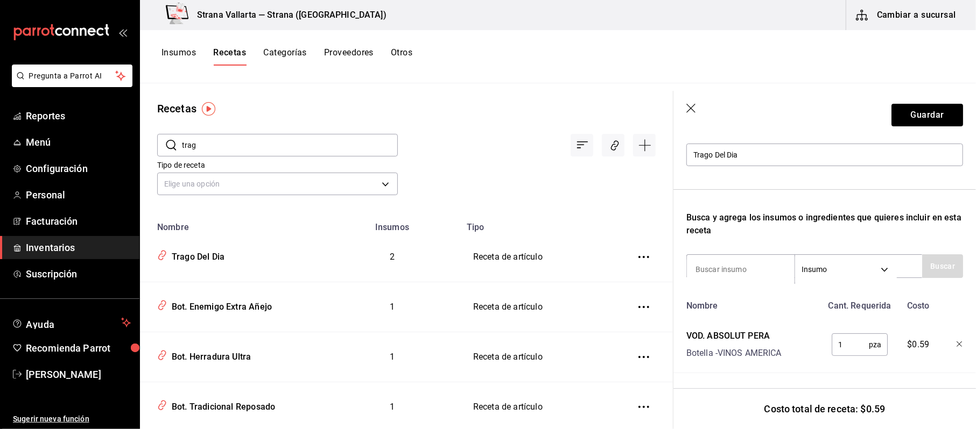
click at [956, 342] on icon "button" at bounding box center [958, 344] width 5 height 5
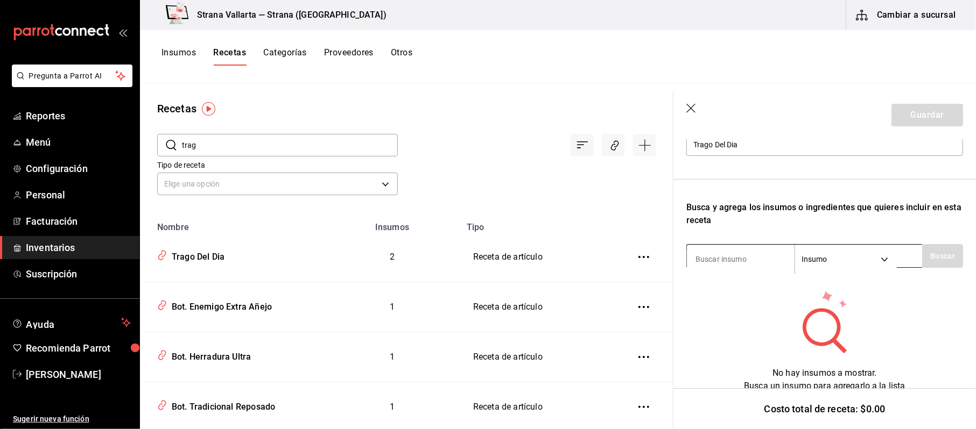
click at [763, 251] on input at bounding box center [741, 259] width 108 height 23
type input "smirnof"
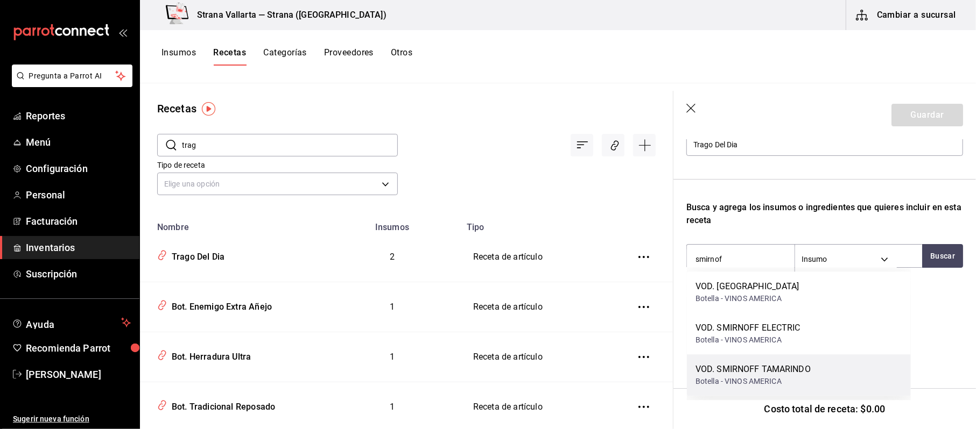
click at [784, 380] on div "Botella - VINOS AMERICA" at bounding box center [752, 381] width 115 height 11
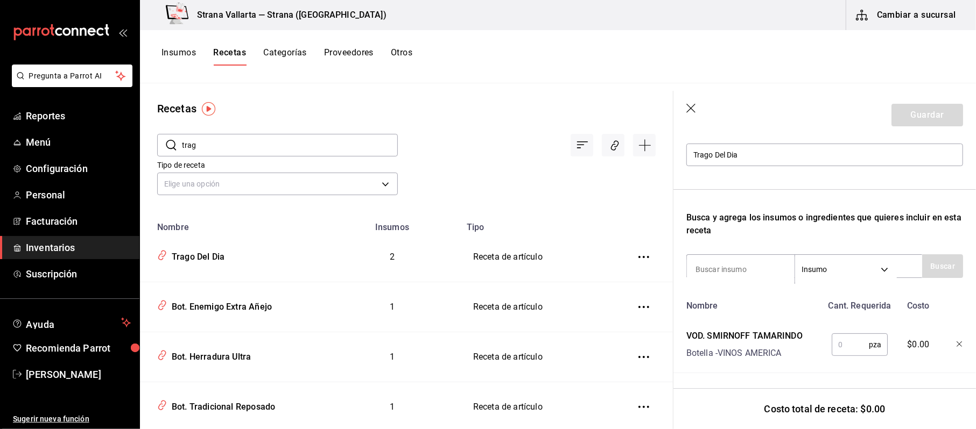
click at [822, 338] on div "pza ​" at bounding box center [857, 343] width 71 height 34
click at [843, 334] on input "text" at bounding box center [850, 345] width 37 height 22
type input "1"
click at [717, 258] on input at bounding box center [741, 269] width 108 height 23
type input "quin"
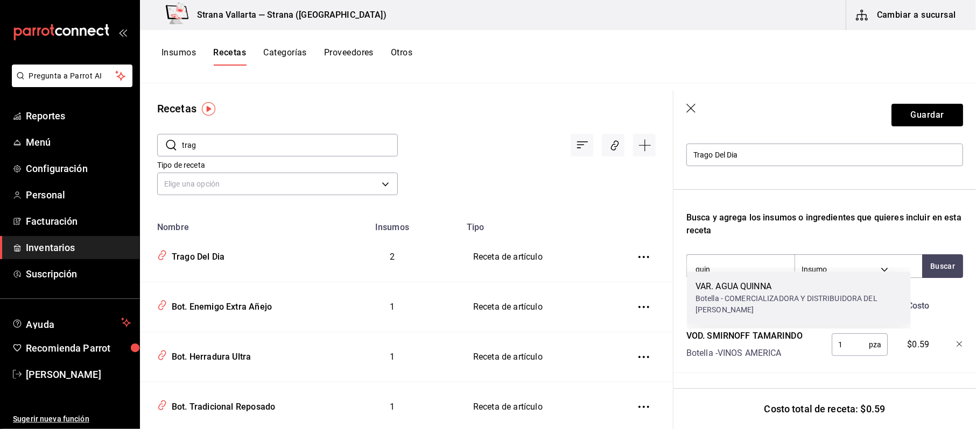
click at [744, 299] on div "Botella - COMERCIALIZADORA Y DISTRIBUIDORA DEL NAYAR" at bounding box center [798, 304] width 207 height 23
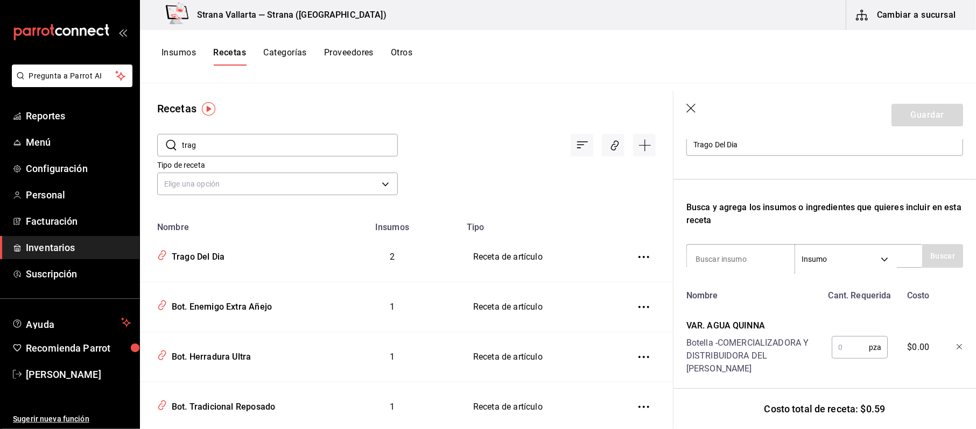
click at [844, 347] on input "text" at bounding box center [850, 348] width 37 height 22
type input "0.5"
click at [758, 285] on div "Nombre" at bounding box center [752, 293] width 140 height 17
click at [750, 241] on div "Recuerda que las cantidades utilizadas en tus recetas estarán definidas en la U…" at bounding box center [824, 245] width 277 height 402
click at [745, 255] on input "r" at bounding box center [741, 259] width 108 height 23
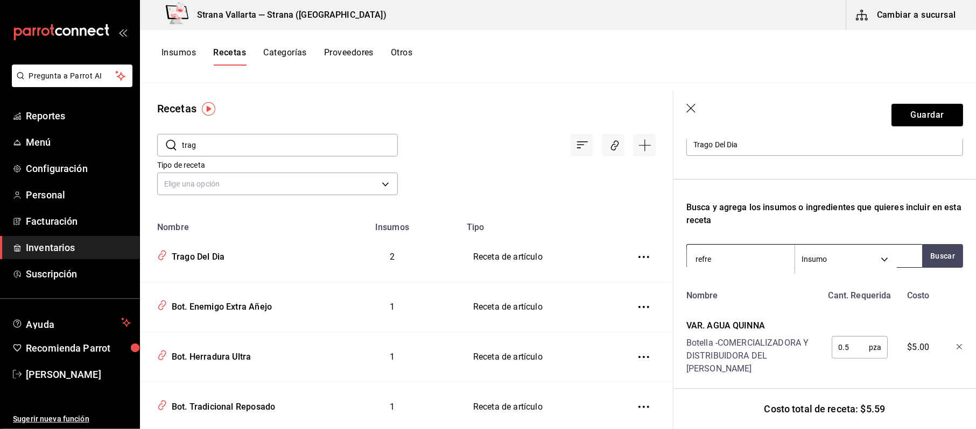
type input "refres"
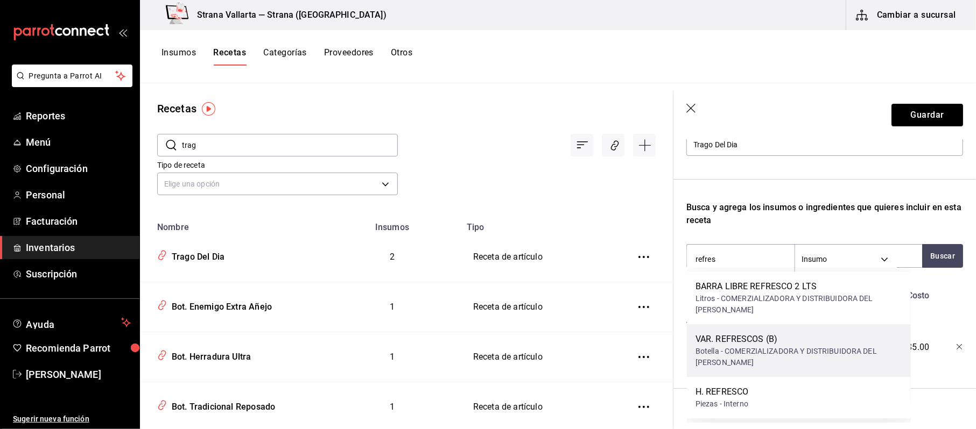
click at [736, 333] on div "VAR. REFRESCOS (B)" at bounding box center [798, 339] width 207 height 13
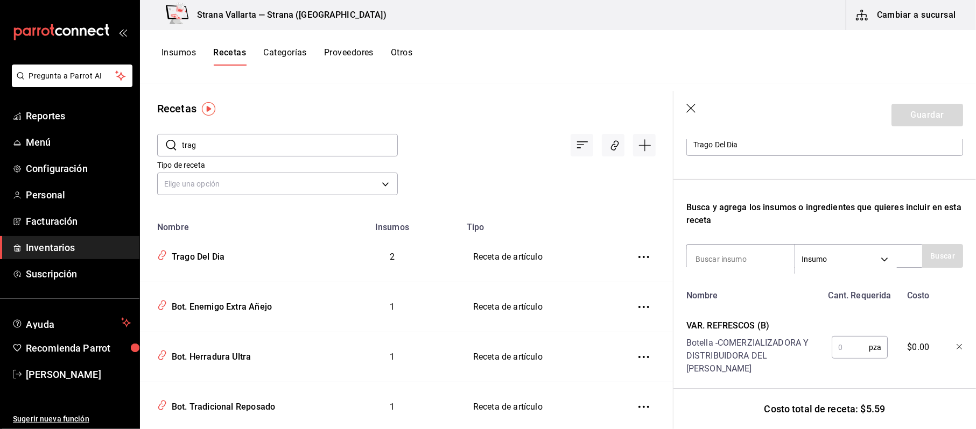
click at [843, 339] on input "text" at bounding box center [850, 348] width 37 height 22
type input "0.5"
click at [816, 149] on input "Trago Del Dia" at bounding box center [824, 144] width 277 height 23
click at [911, 194] on div "Recuerda que las cantidades utilizadas en tus recetas estarán definidas en la U…" at bounding box center [824, 286] width 277 height 484
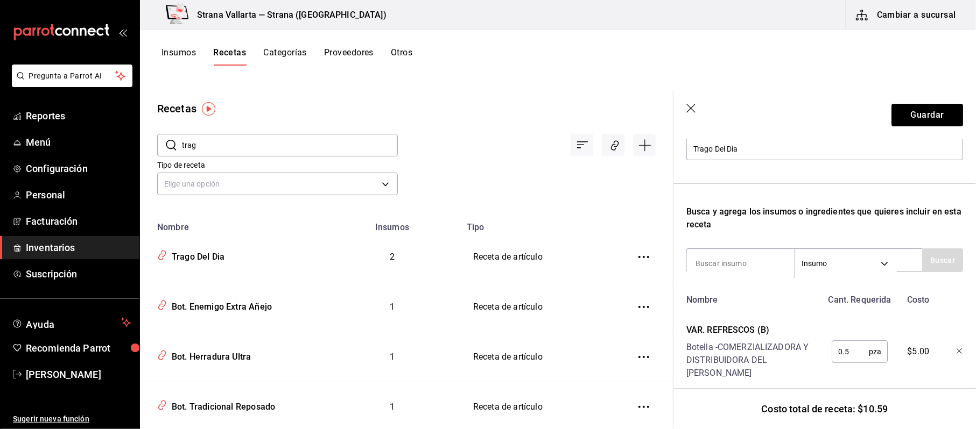
scroll to position [271, 0]
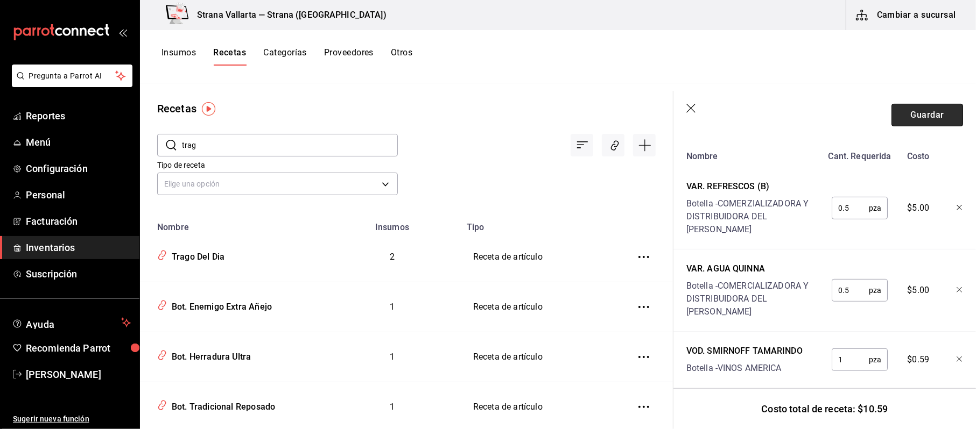
click at [915, 108] on button "Guardar" at bounding box center [927, 115] width 72 height 23
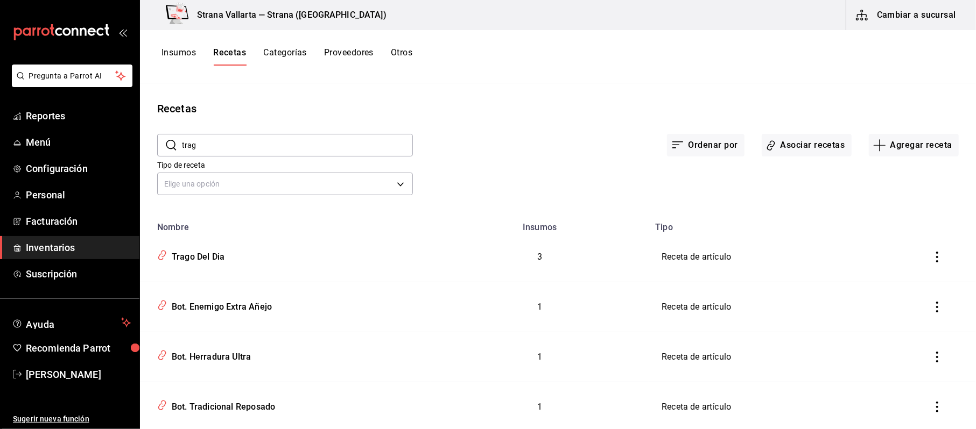
click at [459, 384] on td "1" at bounding box center [540, 408] width 218 height 50
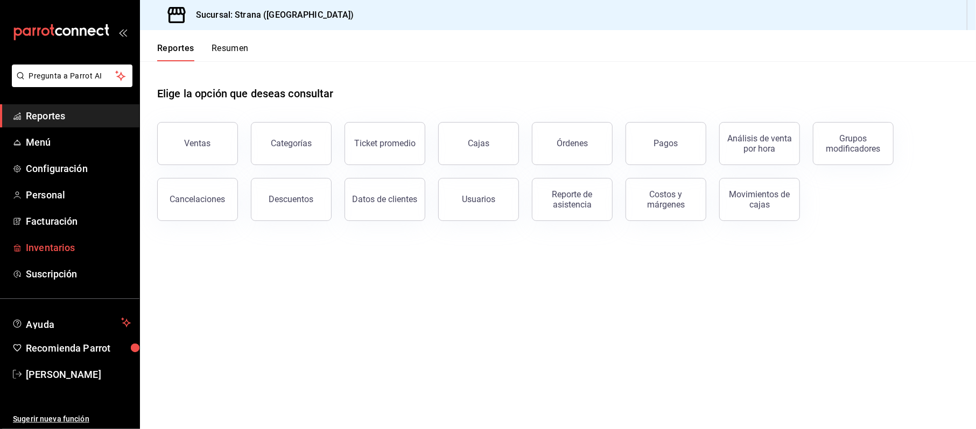
click at [39, 241] on span "Inventarios" at bounding box center [78, 248] width 105 height 15
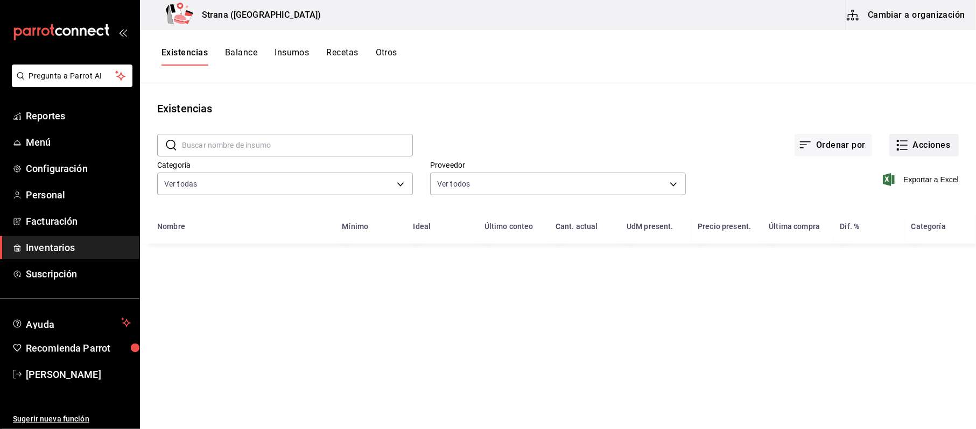
click at [924, 149] on button "Acciones" at bounding box center [923, 145] width 69 height 23
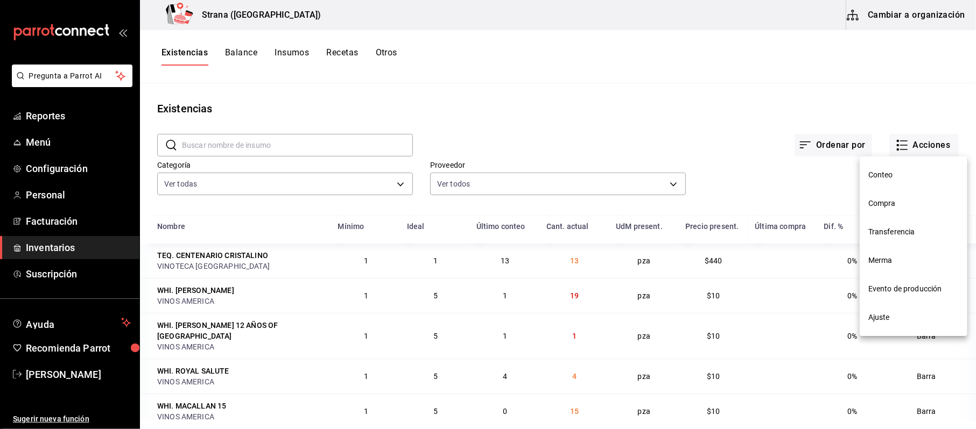
click at [896, 212] on li "Compra" at bounding box center [914, 203] width 108 height 29
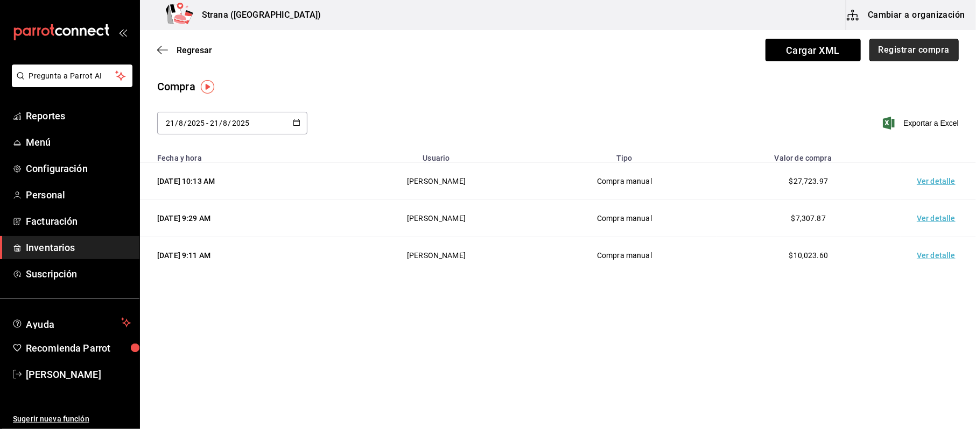
click at [924, 44] on button "Registrar compra" at bounding box center [913, 50] width 89 height 23
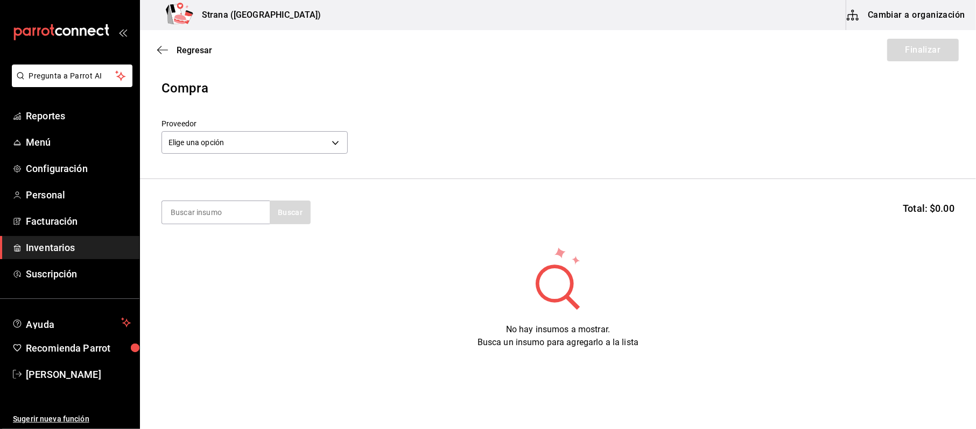
drag, startPoint x: 200, startPoint y: 199, endPoint x: 202, endPoint y: 209, distance: 11.0
click at [200, 199] on section "Buscar Total: $0.00" at bounding box center [558, 212] width 836 height 67
click at [202, 209] on input at bounding box center [216, 212] width 108 height 23
type input "pan"
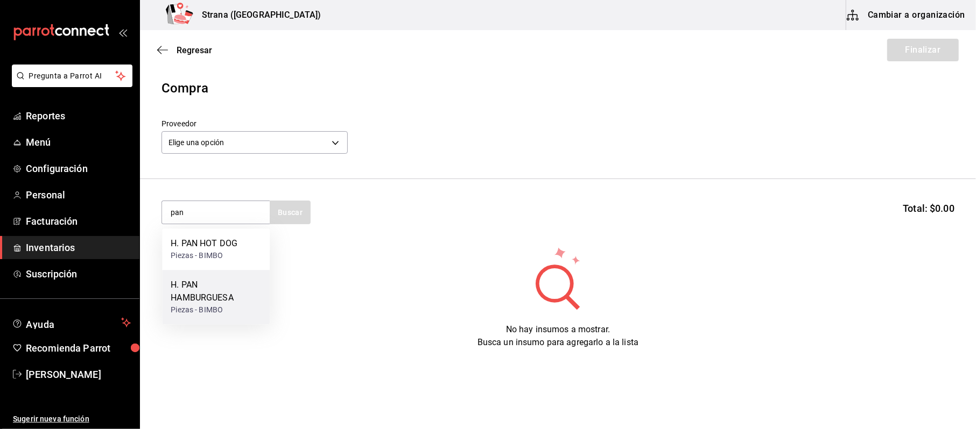
click at [216, 305] on div "Piezas - BIMBO" at bounding box center [216, 310] width 90 height 11
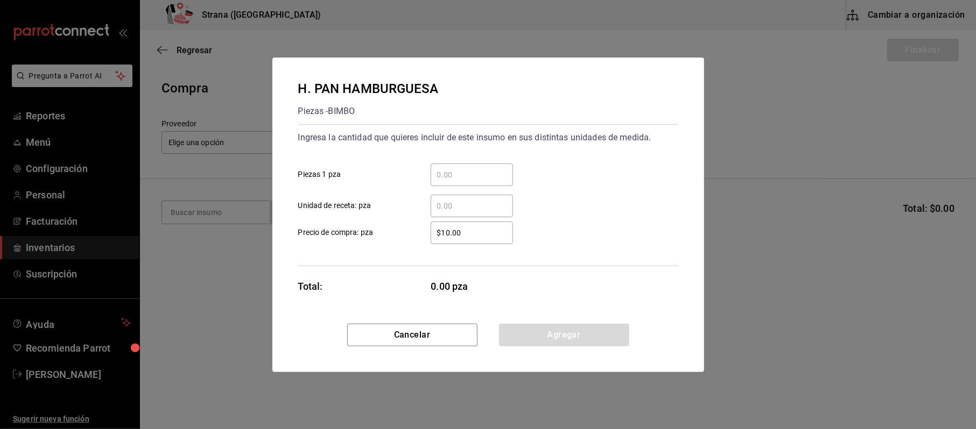
click at [428, 169] on div "​" at bounding box center [463, 175] width 100 height 23
click at [431, 169] on input "​ Piezas 1 pza" at bounding box center [472, 174] width 82 height 13
click at [466, 164] on div "​" at bounding box center [472, 175] width 82 height 23
click at [466, 168] on input "​ Piezas 1 pza" at bounding box center [472, 174] width 82 height 13
click at [466, 164] on div "​" at bounding box center [472, 175] width 82 height 23
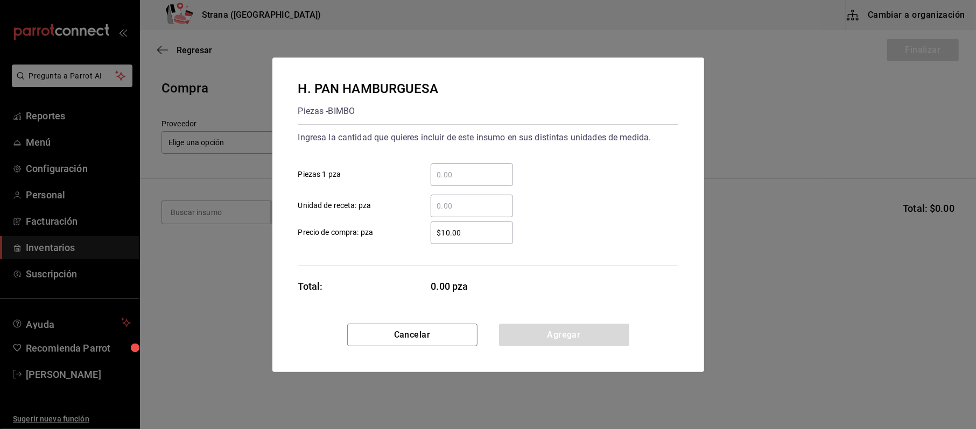
click at [466, 168] on input "​ Piezas 1 pza" at bounding box center [472, 174] width 82 height 13
click at [466, 164] on div "​" at bounding box center [472, 175] width 82 height 23
click at [466, 168] on input "​ Piezas 1 pza" at bounding box center [472, 174] width 82 height 13
type input "12"
click at [461, 233] on input "$10.00" at bounding box center [472, 233] width 82 height 13
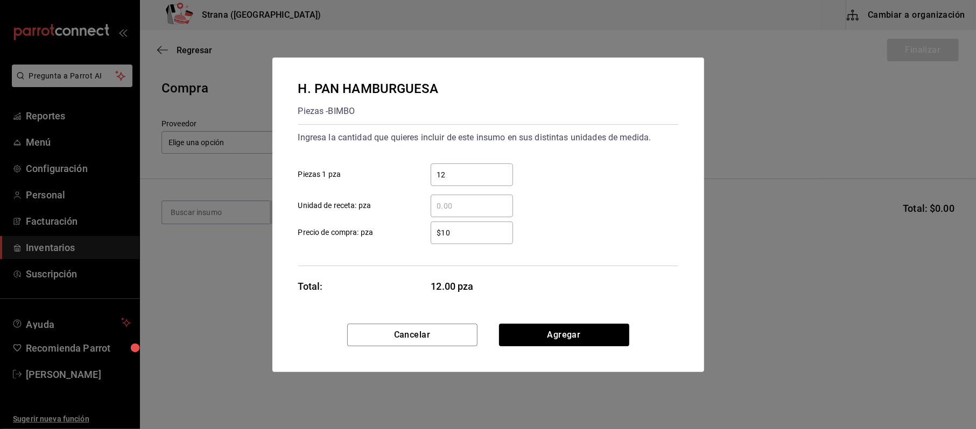
type input "$1"
type input "$5.95"
click at [543, 338] on button "Agregar" at bounding box center [564, 335] width 130 height 23
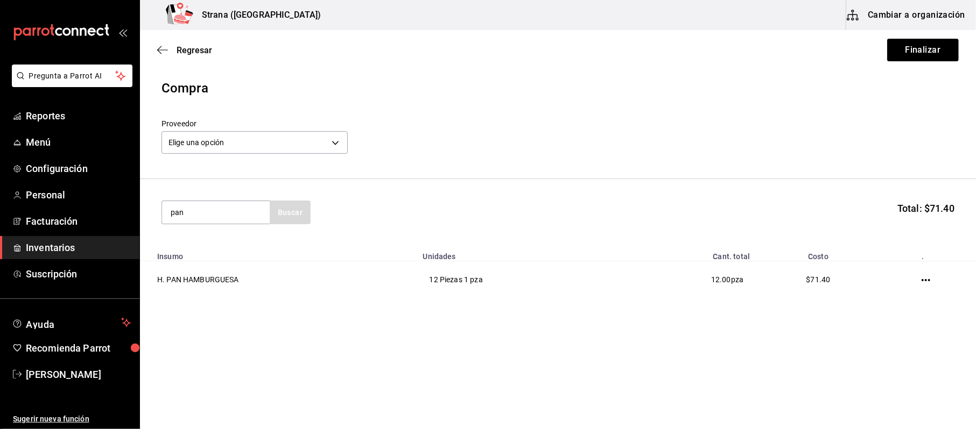
type input "pan"
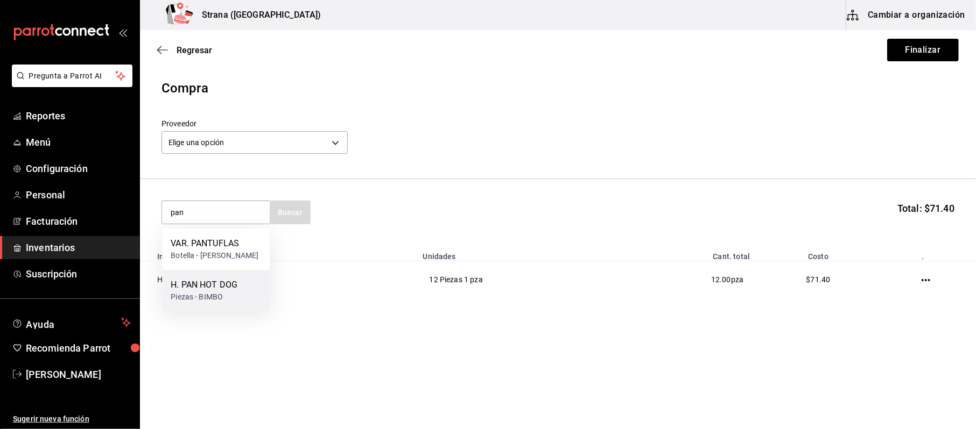
click at [202, 292] on div "H. PAN HOT DOG" at bounding box center [204, 285] width 67 height 13
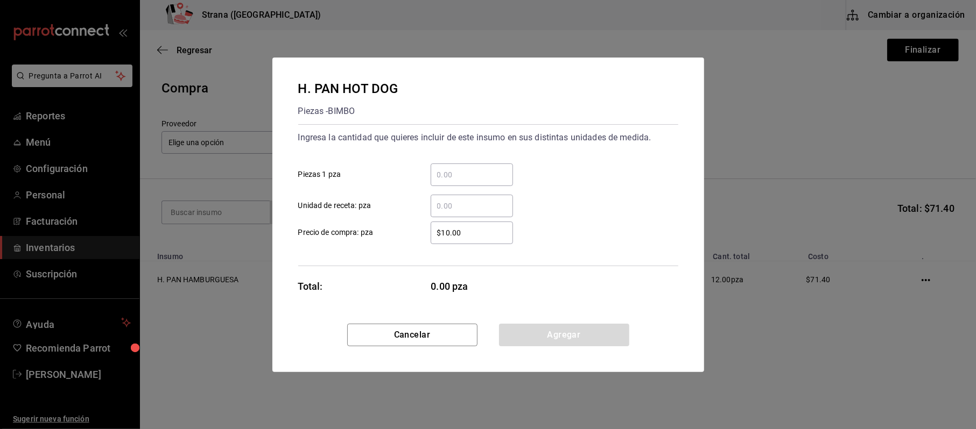
click at [476, 184] on div "​" at bounding box center [472, 175] width 82 height 23
click at [476, 181] on input "​ Piezas 1 pza" at bounding box center [472, 174] width 82 height 13
type input "80"
click at [477, 233] on input "$10.00" at bounding box center [472, 233] width 82 height 13
click at [476, 234] on input "$10.00" at bounding box center [472, 233] width 82 height 13
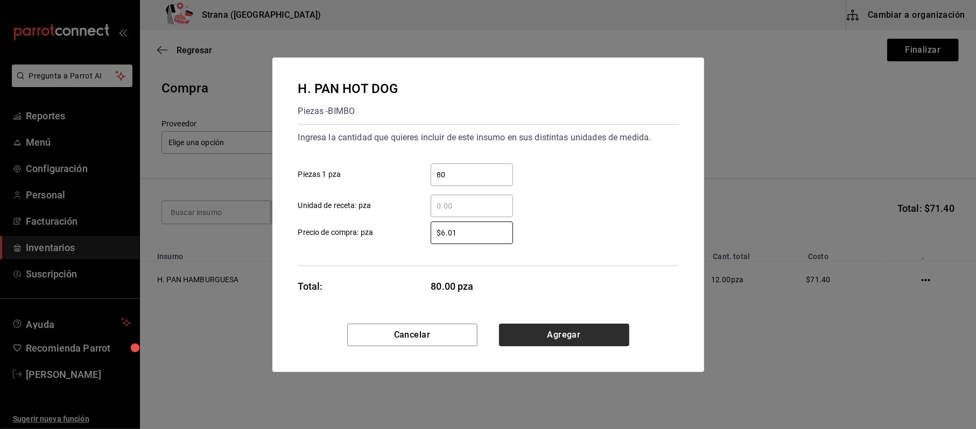
type input "$6.01"
click at [541, 328] on button "Agregar" at bounding box center [564, 335] width 130 height 23
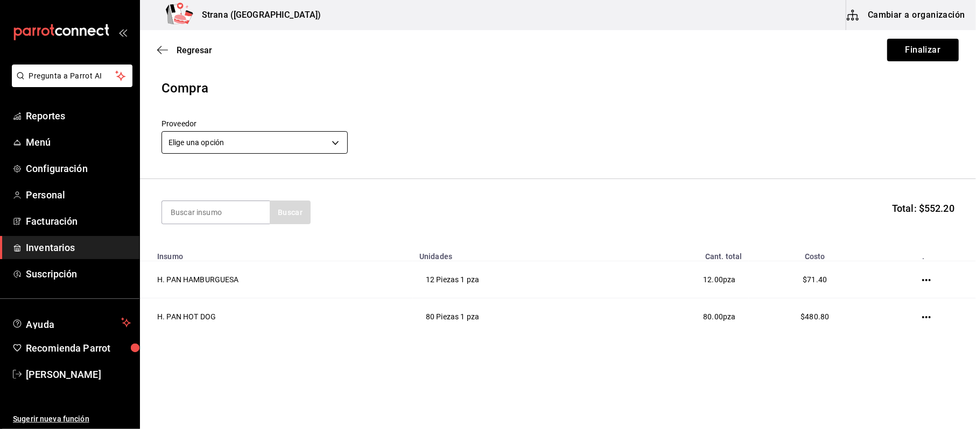
click at [307, 138] on body "Pregunta a Parrot AI Reportes Menú Configuración Personal Facturación Inventari…" at bounding box center [488, 184] width 976 height 369
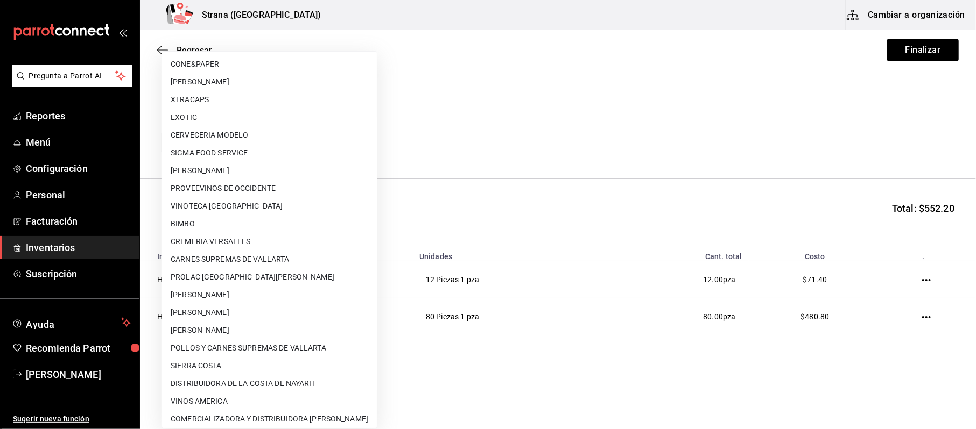
scroll to position [111, 0]
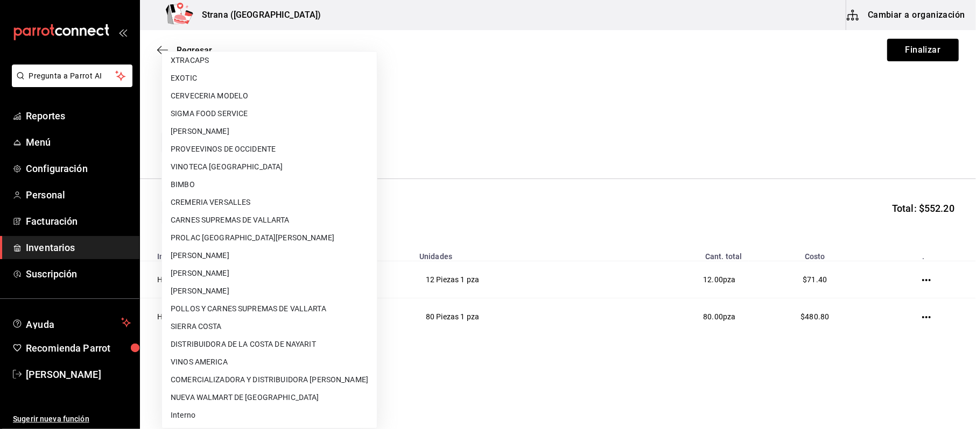
click at [187, 181] on li "BIMBO" at bounding box center [269, 185] width 215 height 18
type input "32468d9b-1d6e-4e44-8afd-4060609cc78d"
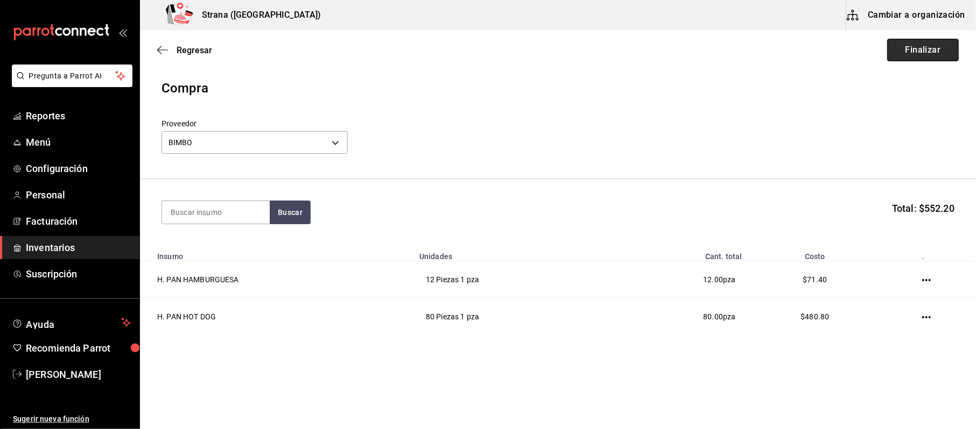
click at [905, 48] on button "Finalizar" at bounding box center [923, 50] width 72 height 23
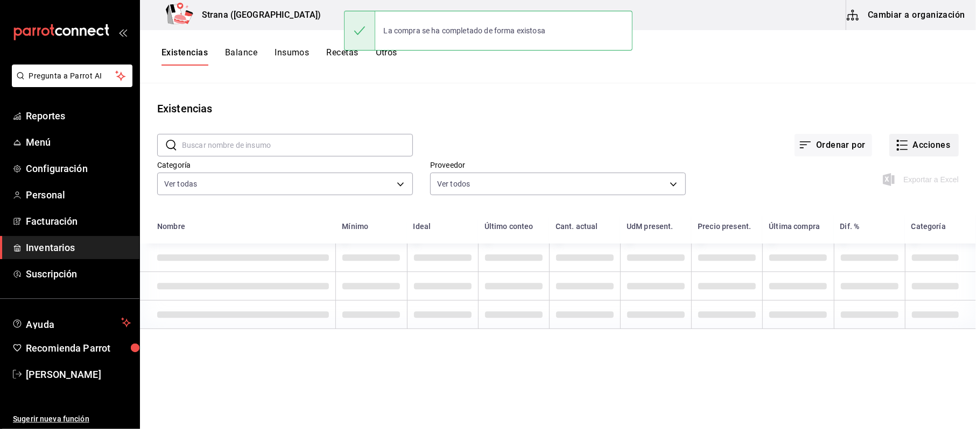
click at [930, 149] on button "Acciones" at bounding box center [923, 145] width 69 height 23
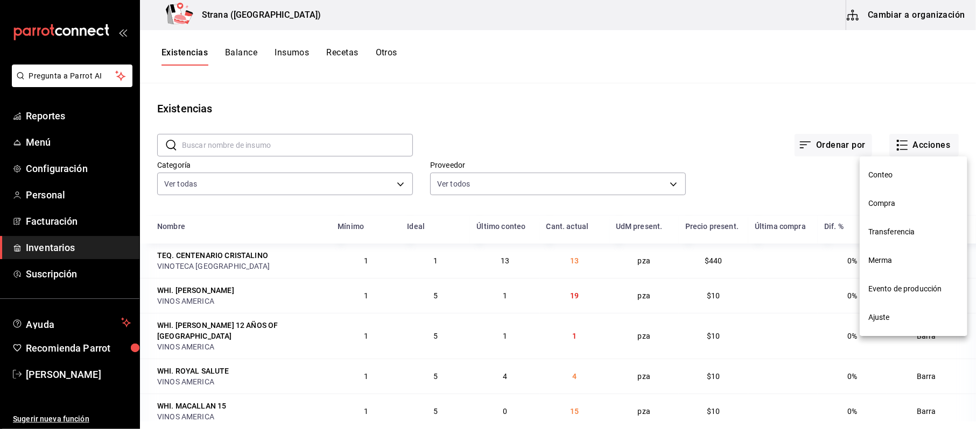
click at [898, 198] on span "Compra" at bounding box center [913, 203] width 90 height 11
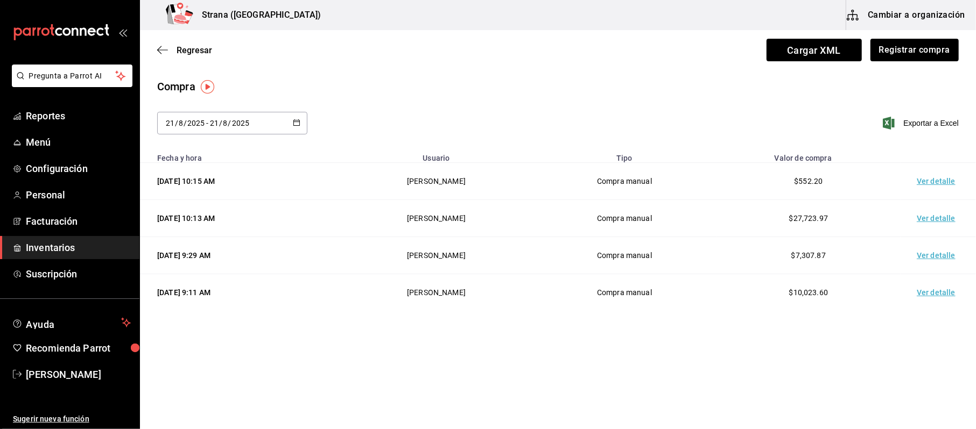
click at [932, 196] on td "Ver detalle" at bounding box center [937, 181] width 75 height 37
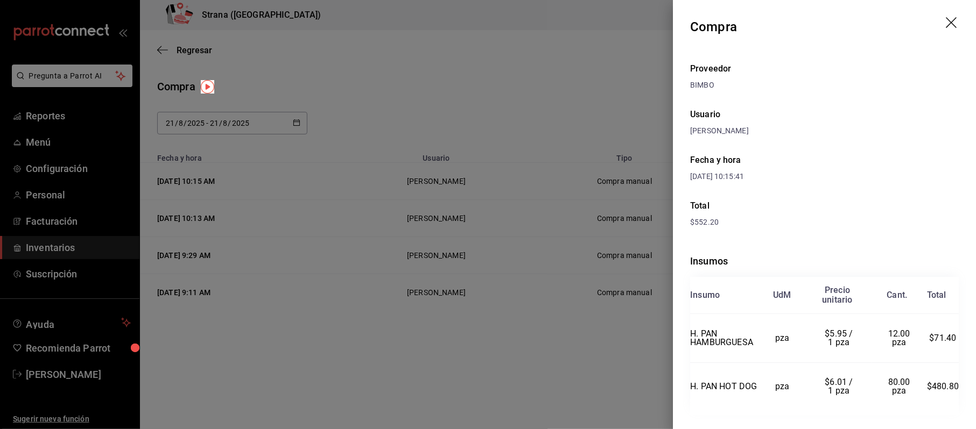
click at [390, 151] on div at bounding box center [488, 214] width 976 height 429
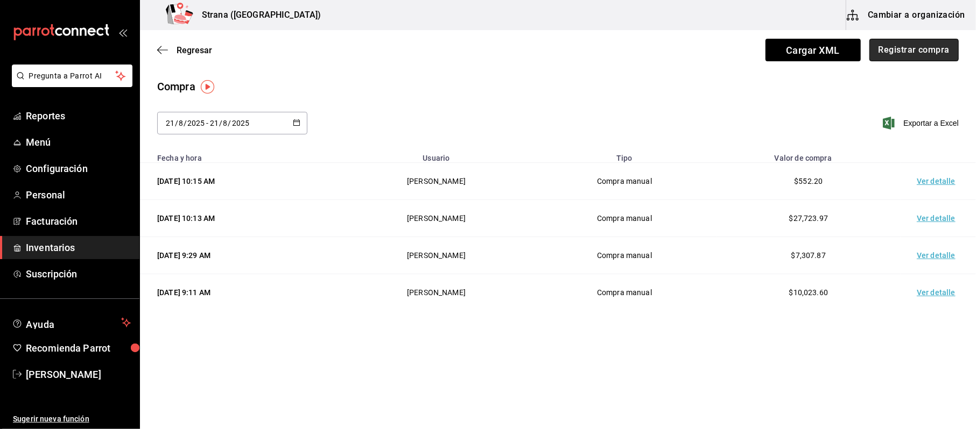
click at [919, 52] on button "Registrar compra" at bounding box center [913, 50] width 89 height 23
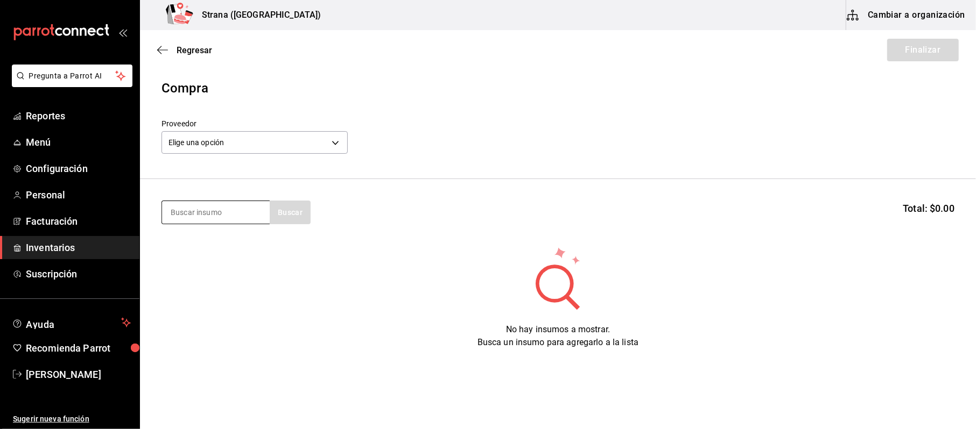
click at [241, 222] on input at bounding box center [216, 212] width 108 height 23
type input "toci"
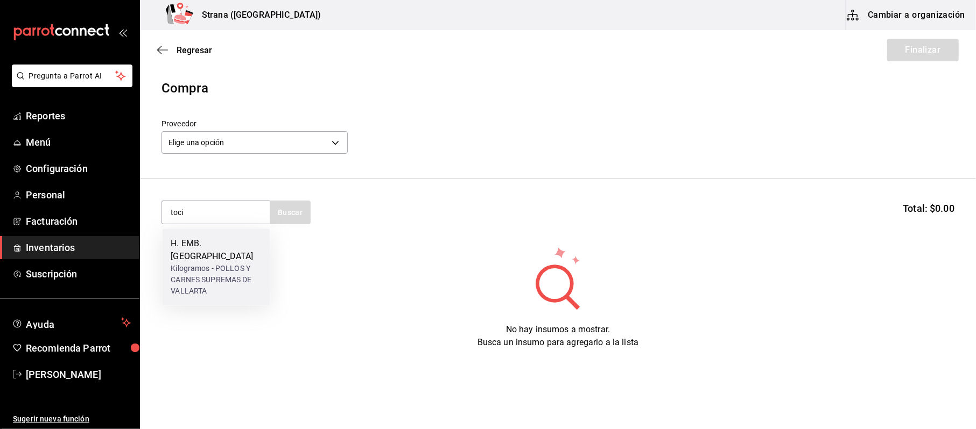
click at [179, 276] on div "Kilogramos - POLLOS Y CARNES SUPREMAS DE VALLARTA" at bounding box center [216, 280] width 90 height 34
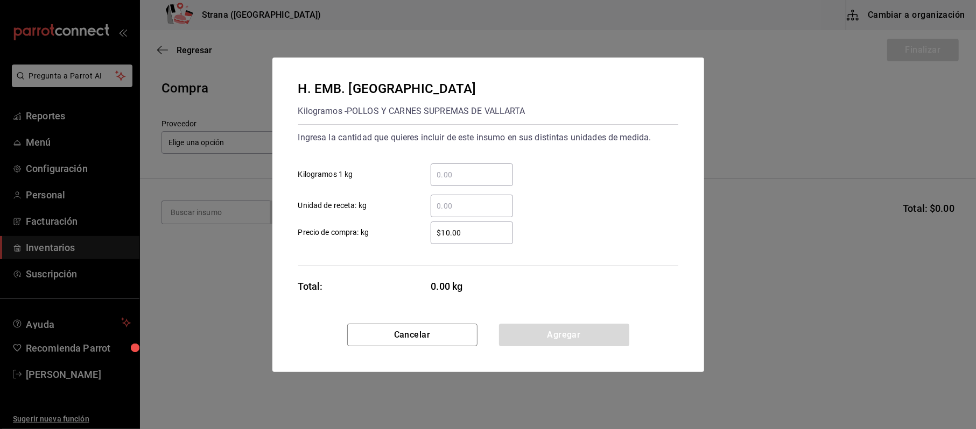
click at [473, 169] on input "​ Kilogramos 1 kg" at bounding box center [472, 174] width 82 height 13
type input "2"
type input "$185"
click button "Agregar" at bounding box center [564, 335] width 130 height 23
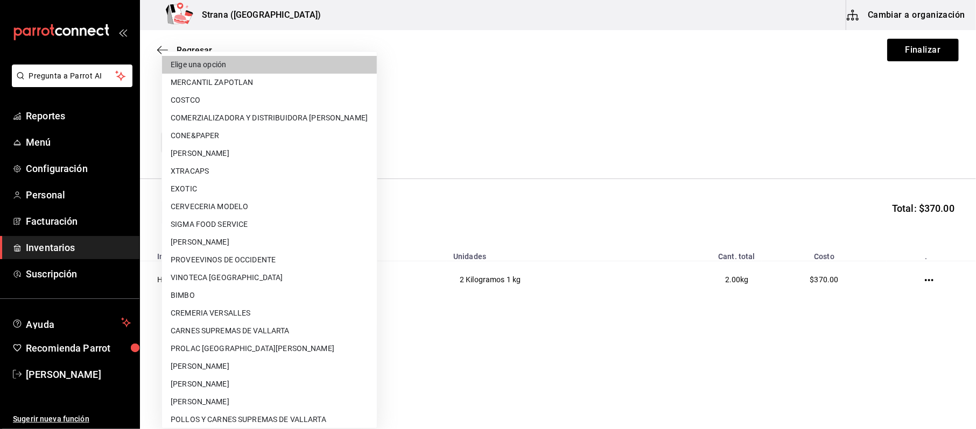
click at [309, 134] on body "Pregunta a Parrot AI Reportes Menú Configuración Personal Facturación Inventari…" at bounding box center [488, 184] width 976 height 369
click at [240, 418] on li "POLLOS Y CARNES SUPREMAS DE VALLARTA" at bounding box center [269, 420] width 215 height 18
type input "04e45765-e004-44a6-bf92-5301eaac514c"
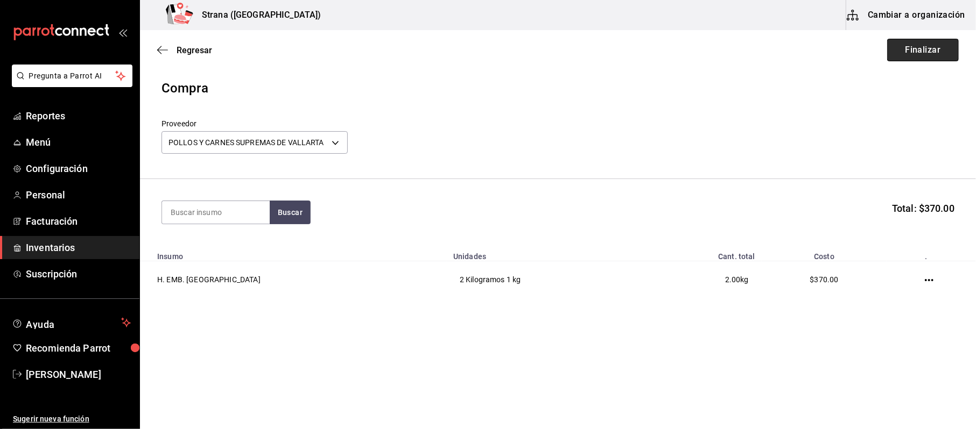
click at [931, 46] on button "Finalizar" at bounding box center [923, 50] width 72 height 23
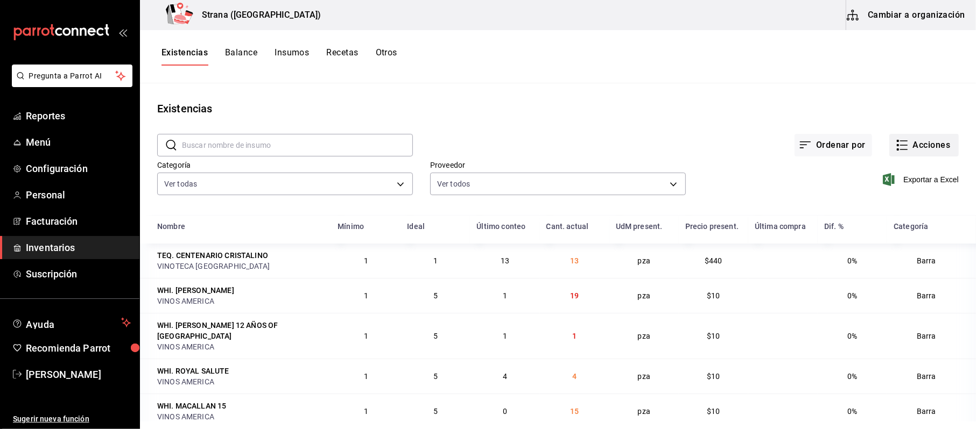
click at [911, 151] on button "Acciones" at bounding box center [923, 145] width 69 height 23
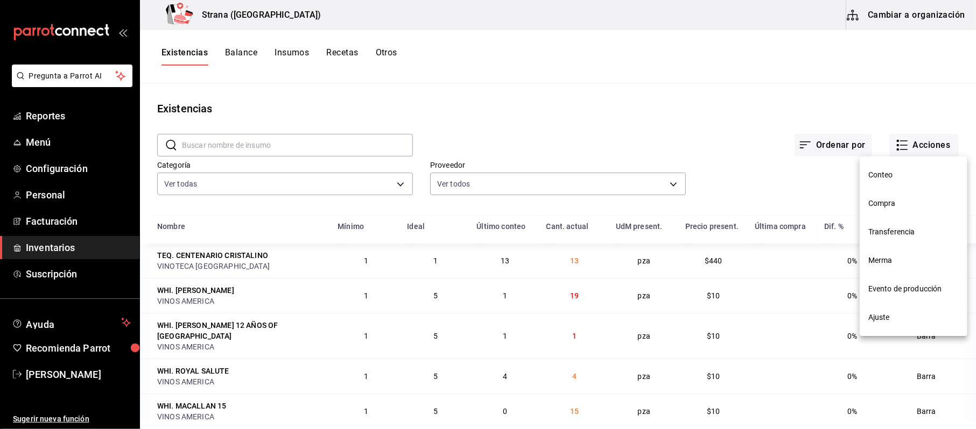
click at [890, 211] on li "Compra" at bounding box center [914, 203] width 108 height 29
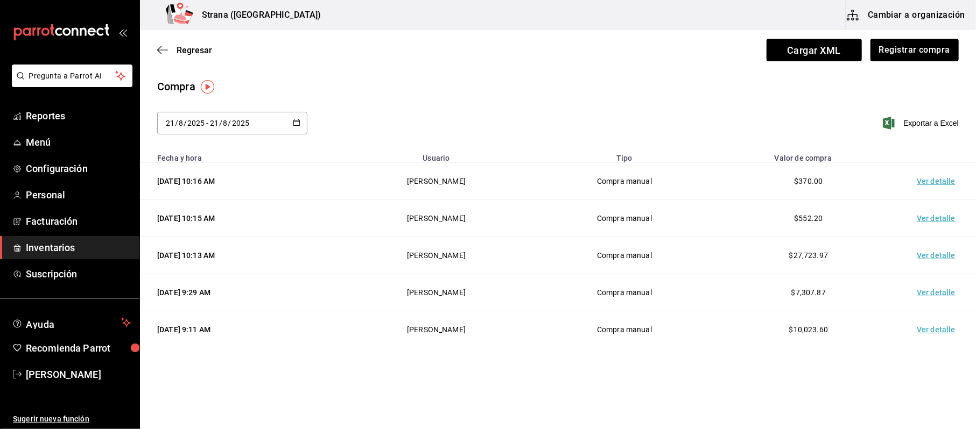
click at [956, 183] on td "Ver detalle" at bounding box center [937, 181] width 75 height 37
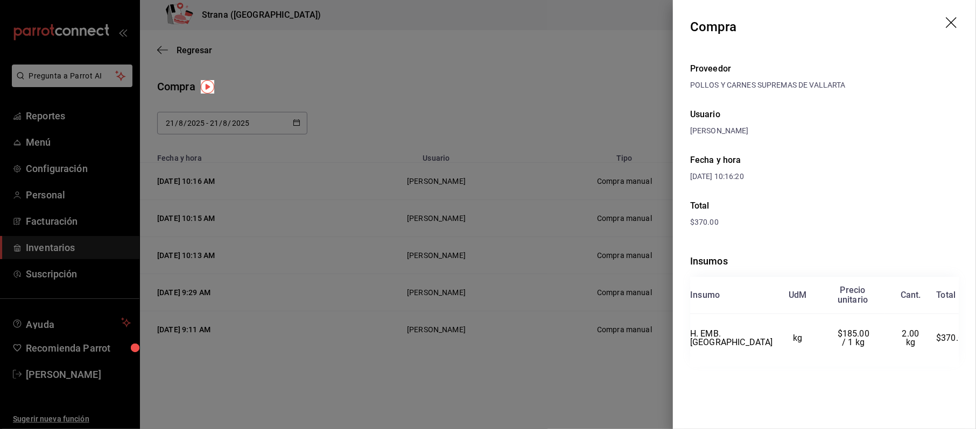
click at [975, 360] on div "Proveedor POLLOS Y CARNES SUPREMAS DE VALLARTA Usuario [PERSON_NAME] y hora [DA…" at bounding box center [824, 228] width 303 height 348
click at [498, 153] on div at bounding box center [488, 214] width 976 height 429
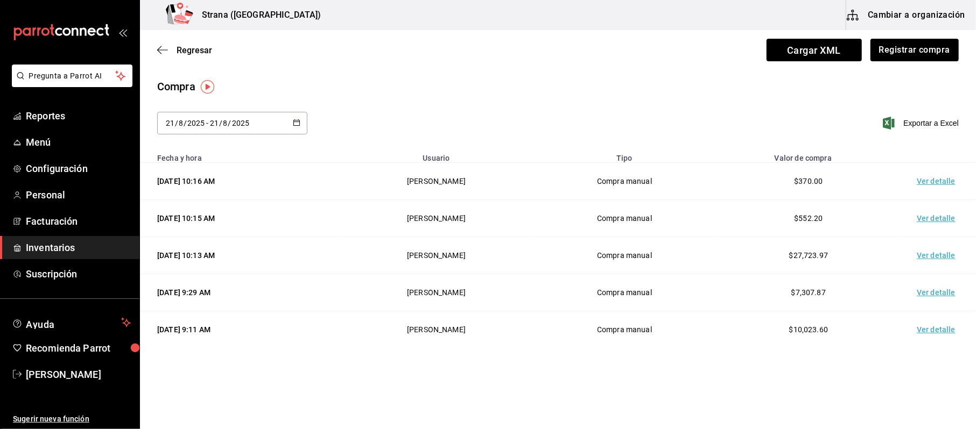
click at [60, 249] on span "Inventarios" at bounding box center [78, 248] width 105 height 15
